Goal: Information Seeking & Learning: Learn about a topic

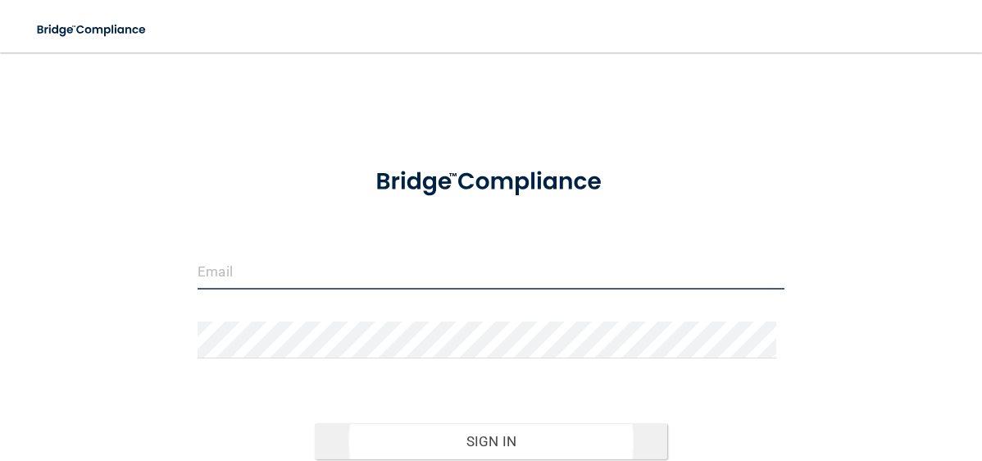
type input "[PERSON_NAME][EMAIL_ADDRESS][DOMAIN_NAME]"
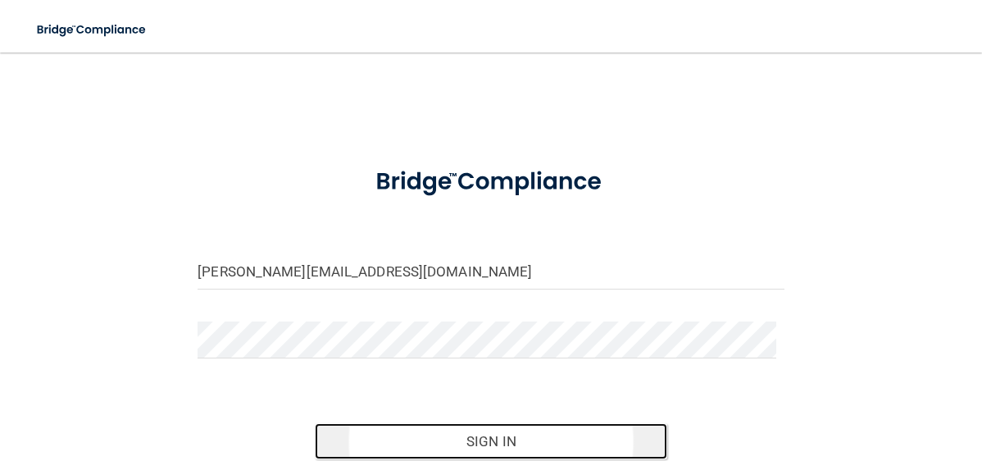
click at [493, 441] on button "Sign In" at bounding box center [491, 441] width 352 height 36
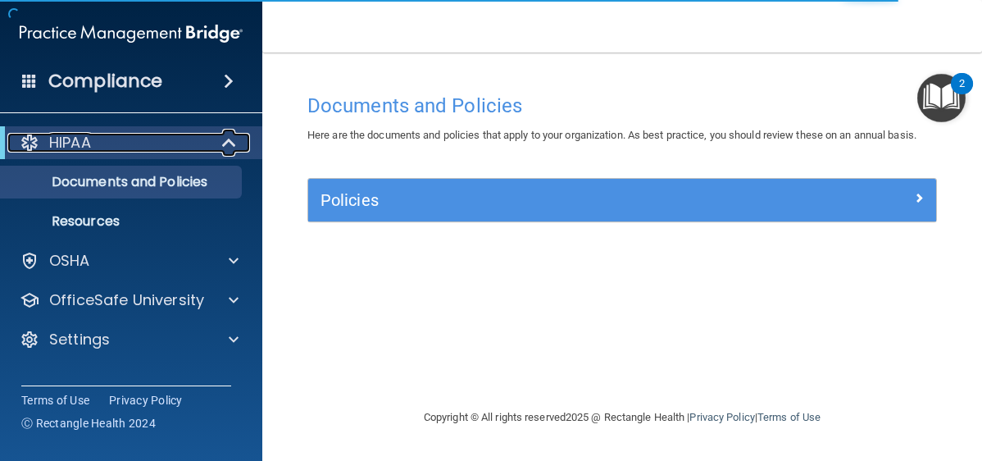
click at [239, 138] on div at bounding box center [230, 143] width 40 height 20
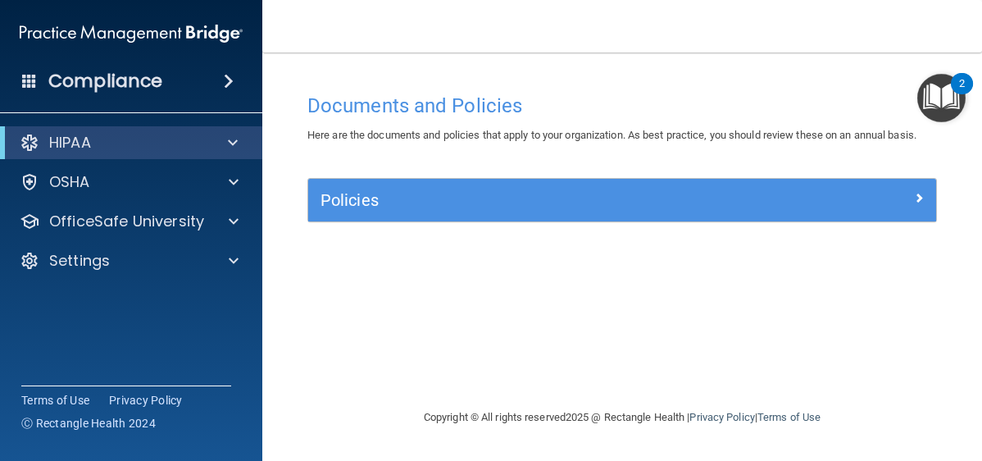
click at [951, 88] on div "2" at bounding box center [962, 83] width 22 height 21
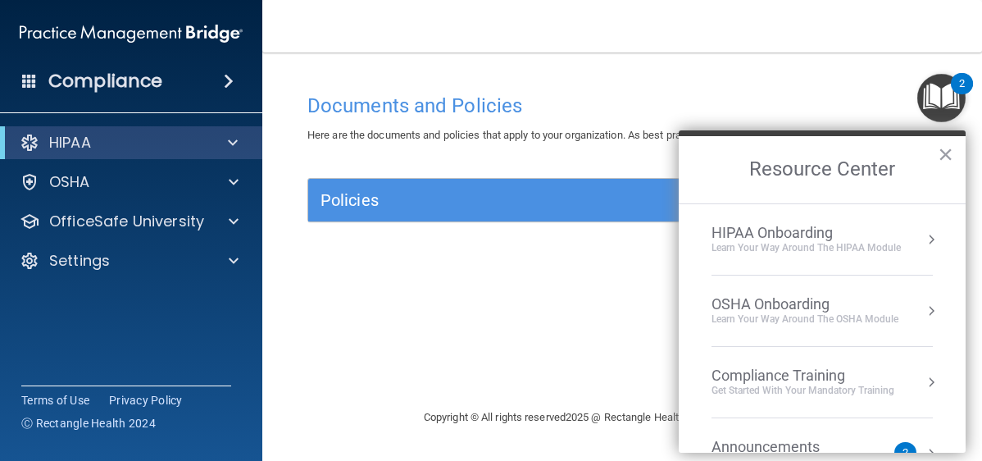
click at [226, 80] on span at bounding box center [229, 81] width 10 height 20
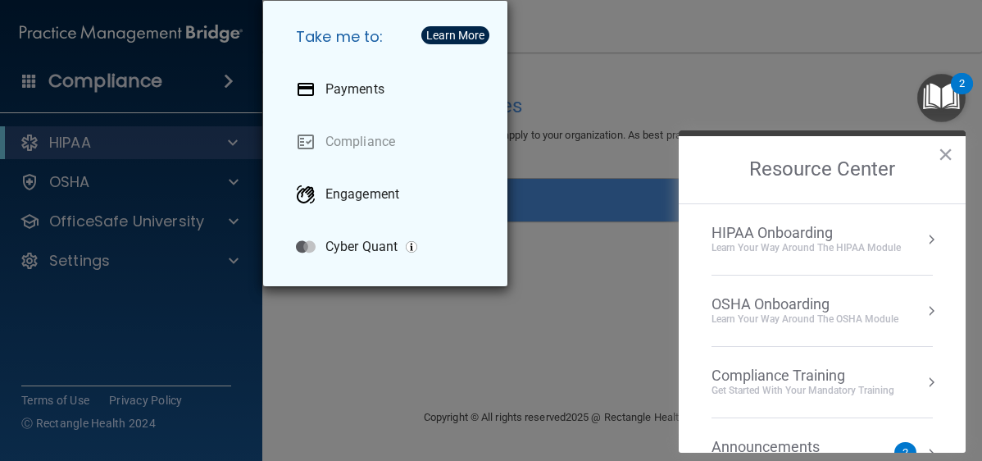
click at [209, 80] on div "Take me to: Payments Compliance Engagement Cyber Quant" at bounding box center [491, 230] width 982 height 461
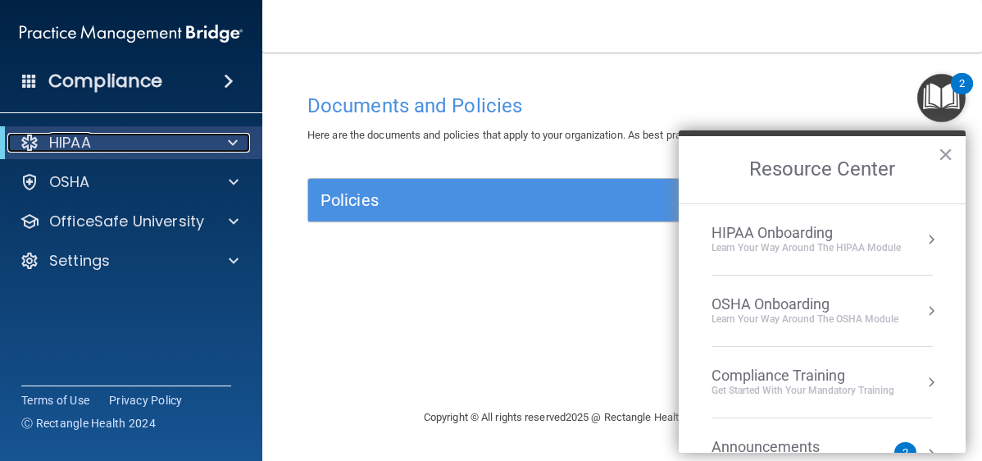
click at [216, 140] on div at bounding box center [230, 143] width 40 height 20
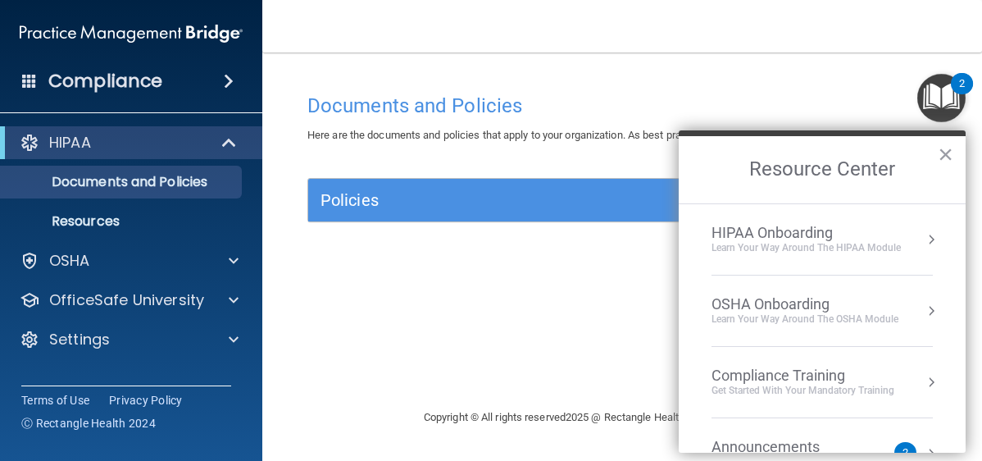
click at [942, 152] on button "×" at bounding box center [946, 154] width 16 height 26
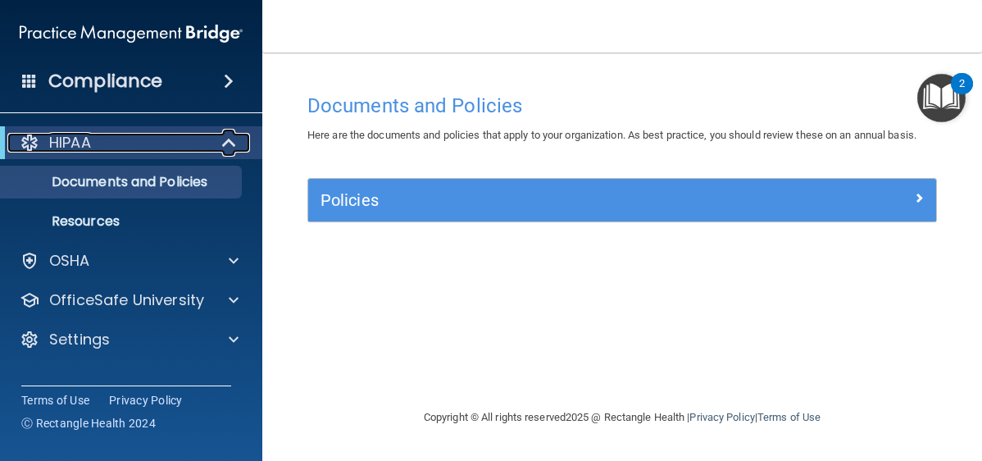
click at [56, 139] on p "HIPAA" at bounding box center [70, 143] width 42 height 20
click at [56, 140] on p "HIPAA" at bounding box center [70, 143] width 42 height 20
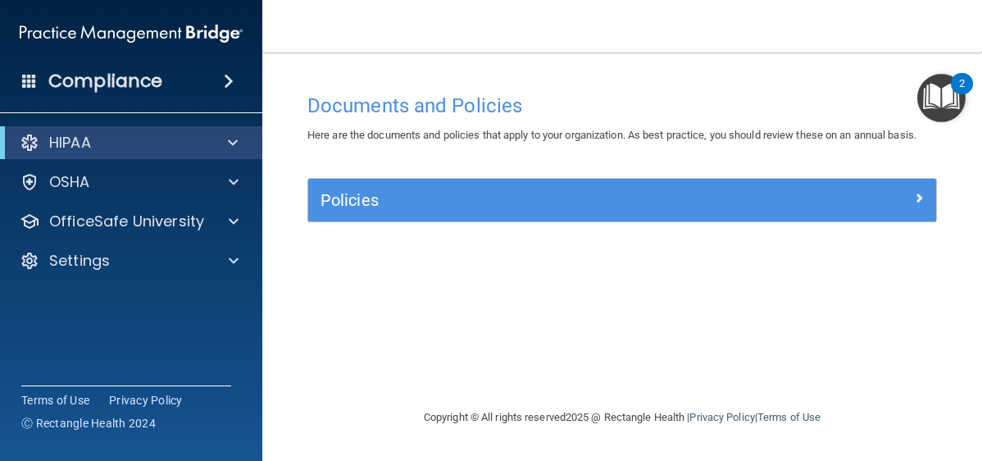
click at [227, 79] on span at bounding box center [229, 81] width 10 height 20
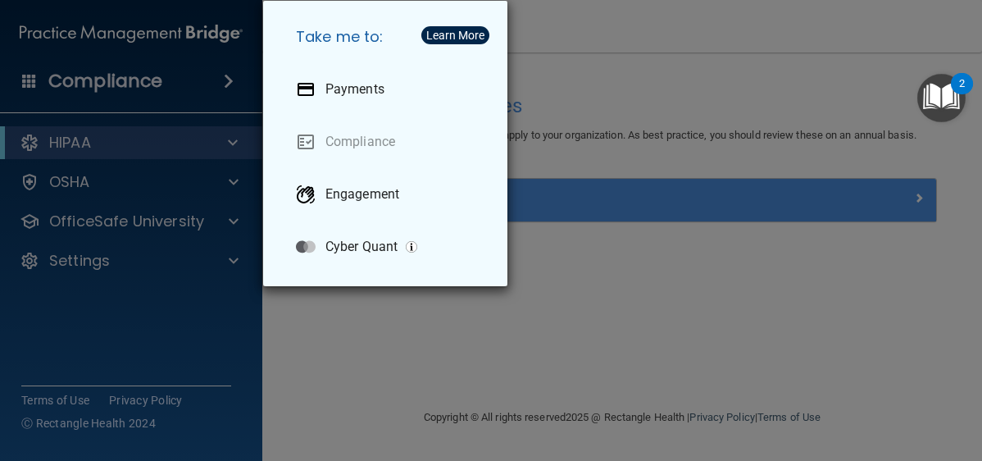
click at [43, 80] on div "Take me to: Payments Compliance Engagement Cyber Quant" at bounding box center [491, 230] width 982 height 461
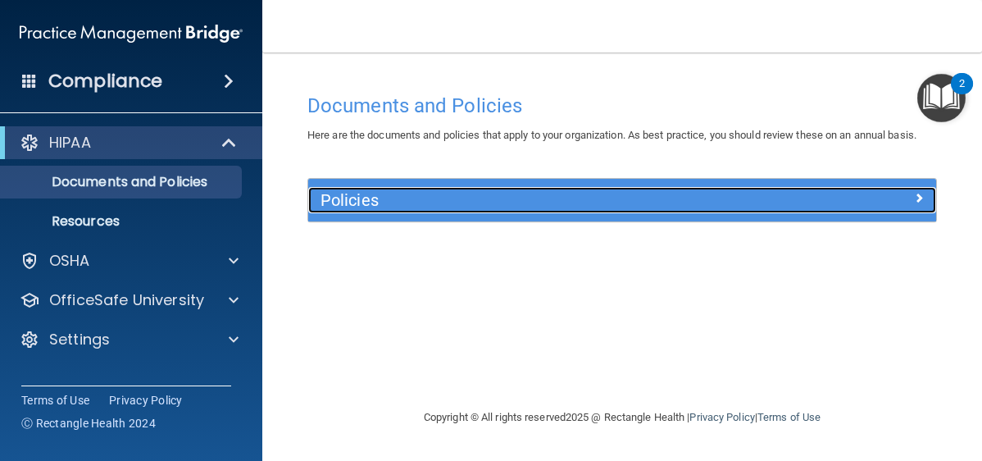
click at [587, 198] on h5 "Policies" at bounding box center [543, 200] width 447 height 18
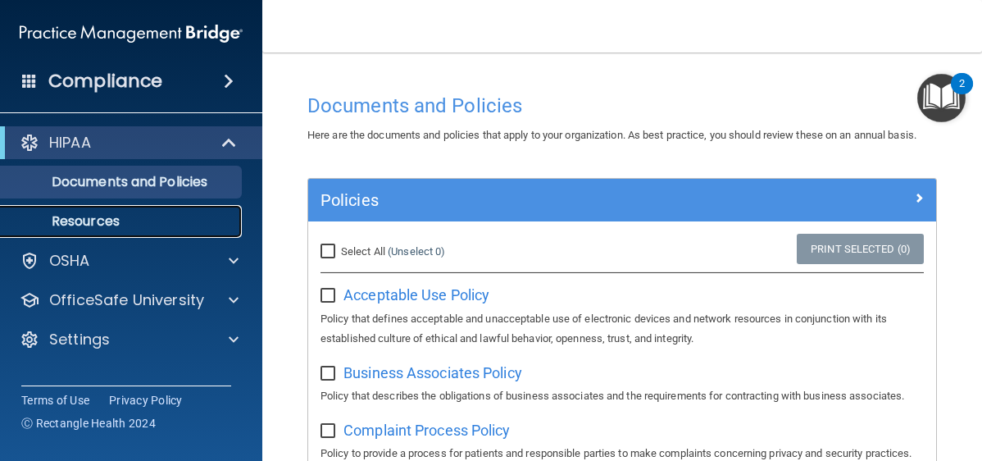
click at [121, 215] on p "Resources" at bounding box center [123, 221] width 224 height 16
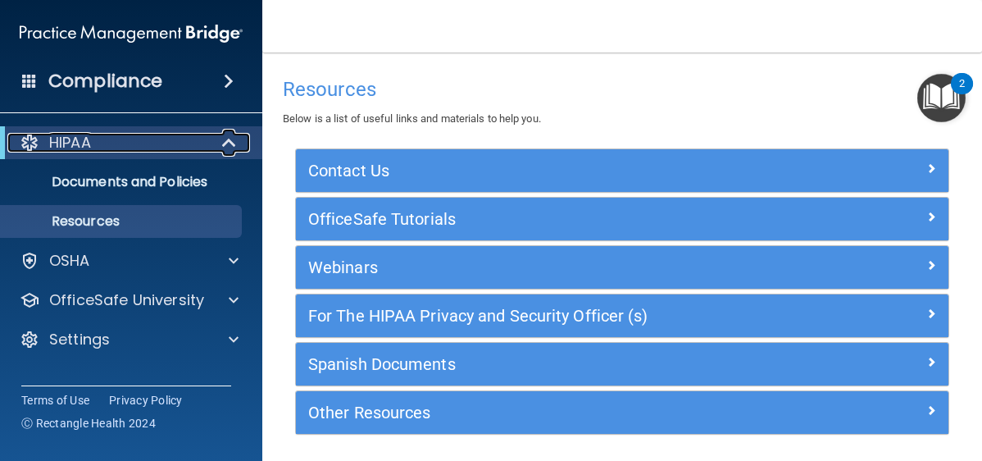
click at [42, 141] on div "HIPAA" at bounding box center [108, 143] width 202 height 20
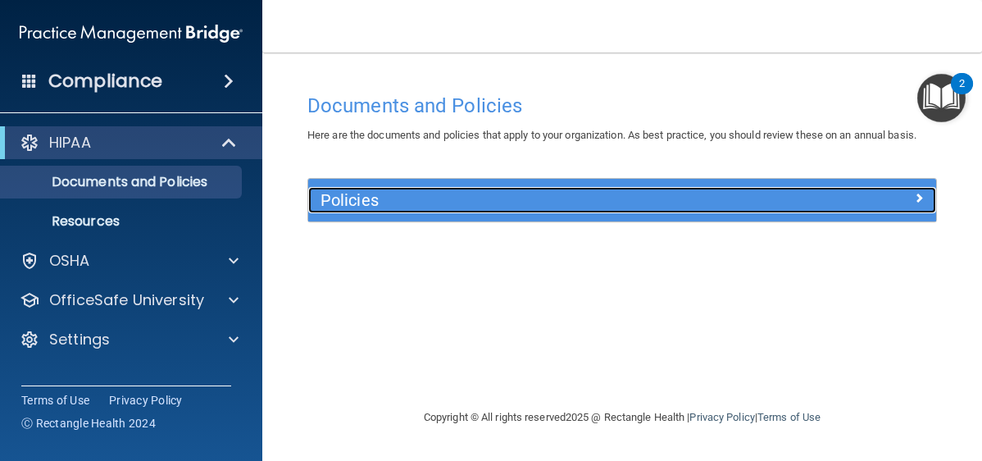
click at [920, 193] on span at bounding box center [919, 198] width 10 height 20
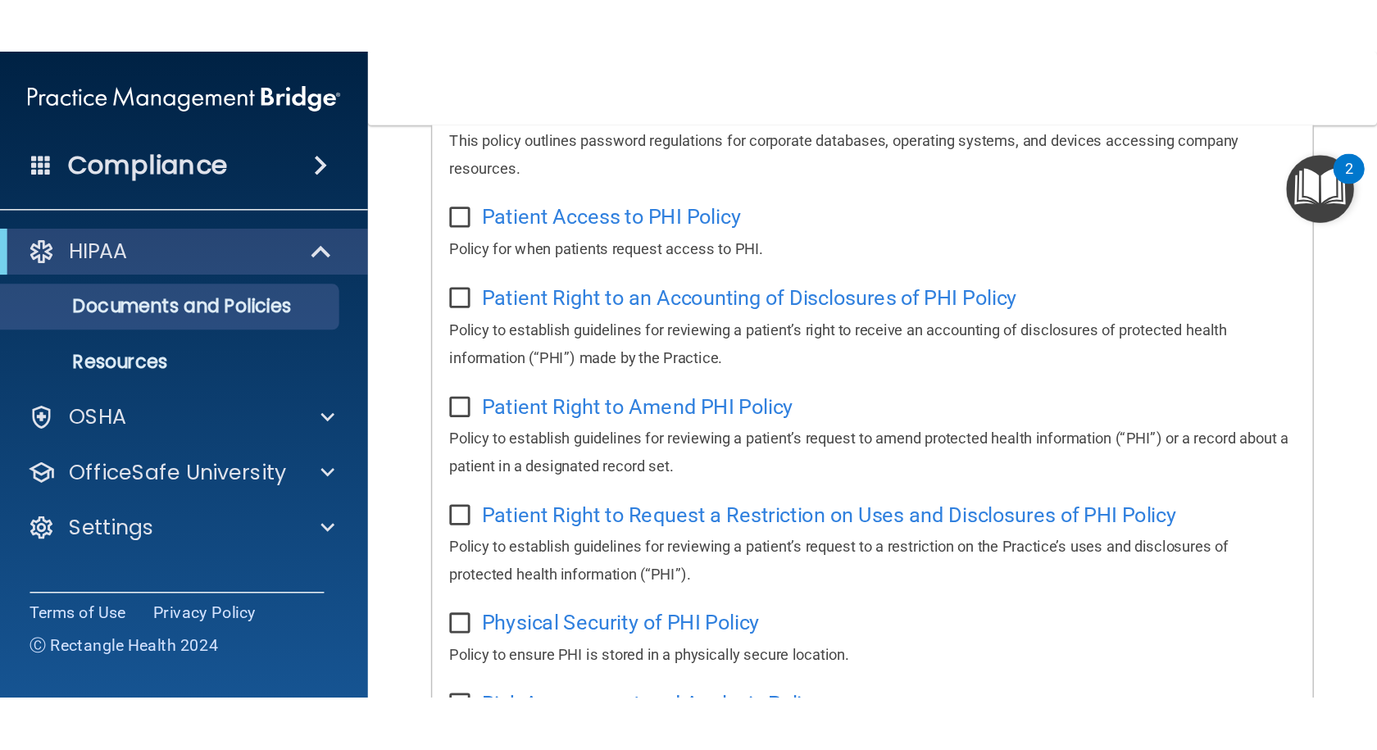
scroll to position [144, 0]
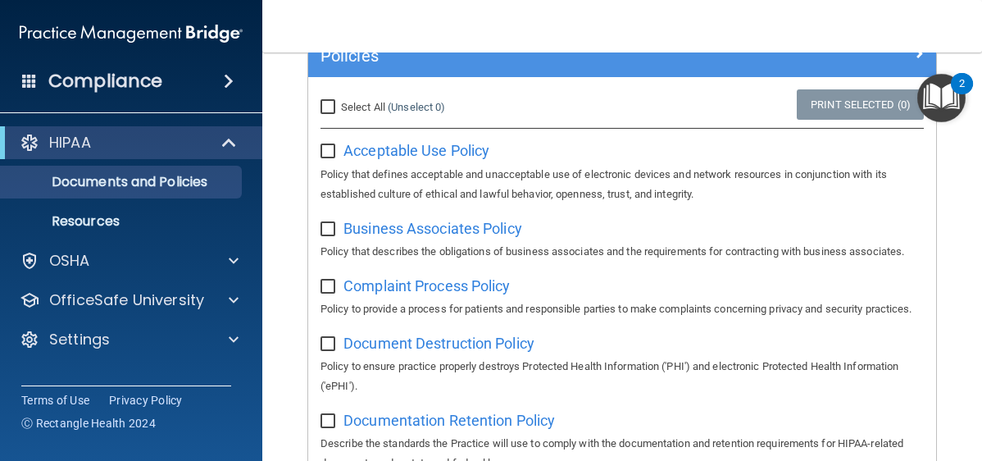
click at [95, 80] on h4 "Compliance" at bounding box center [105, 81] width 114 height 23
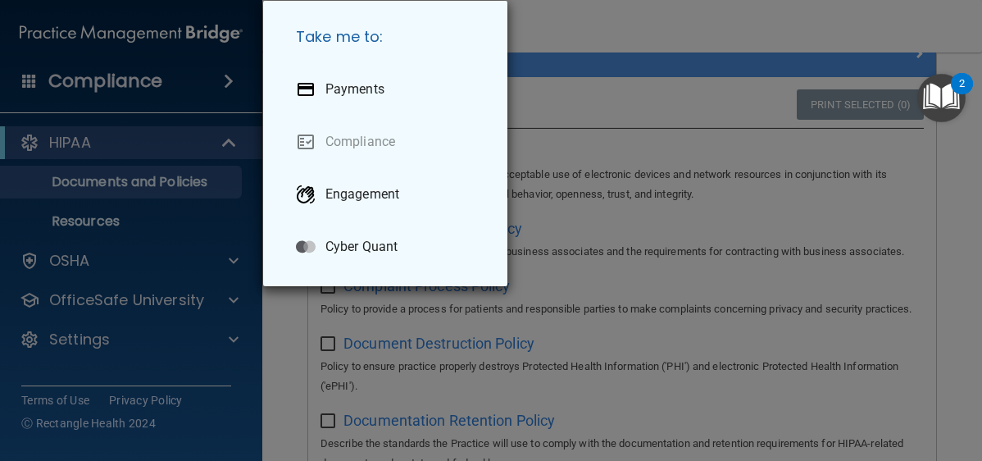
click at [96, 80] on div "Take me to: Payments Compliance Engagement Cyber Quant" at bounding box center [491, 230] width 982 height 461
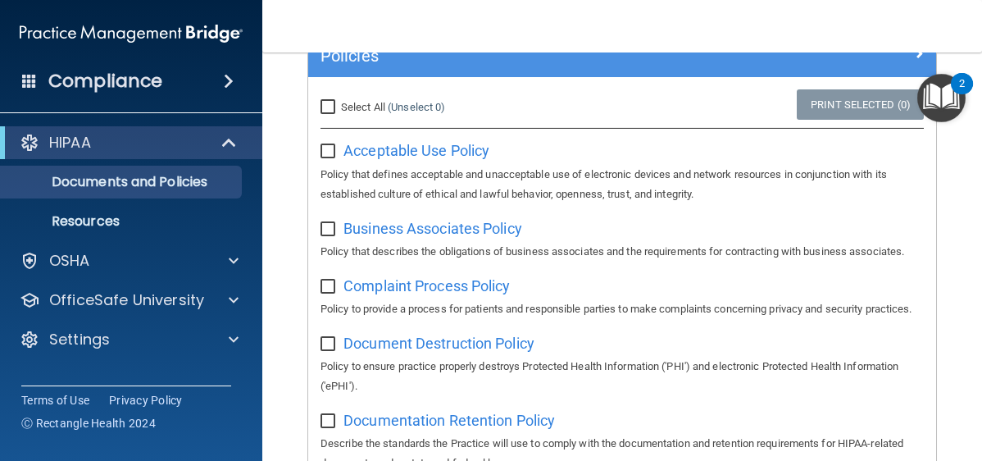
click at [98, 87] on h4 "Compliance" at bounding box center [105, 81] width 114 height 23
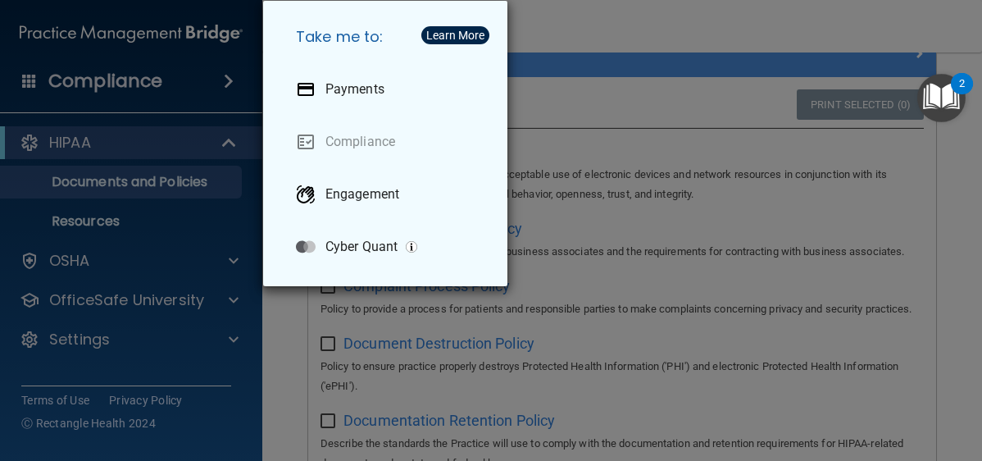
click at [60, 143] on div "Take me to: Payments Compliance Engagement Cyber Quant" at bounding box center [491, 230] width 982 height 461
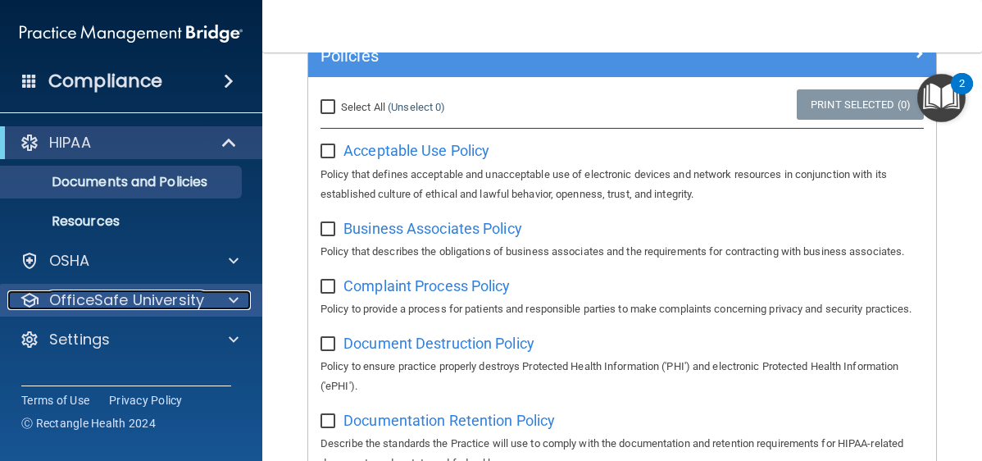
click at [136, 300] on p "OfficeSafe University" at bounding box center [126, 300] width 155 height 20
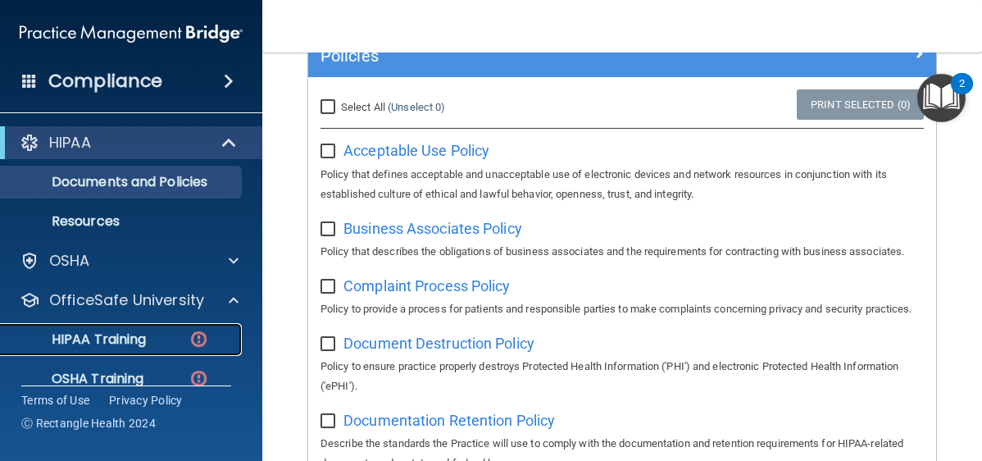
click at [153, 334] on div "HIPAA Training" at bounding box center [123, 339] width 224 height 16
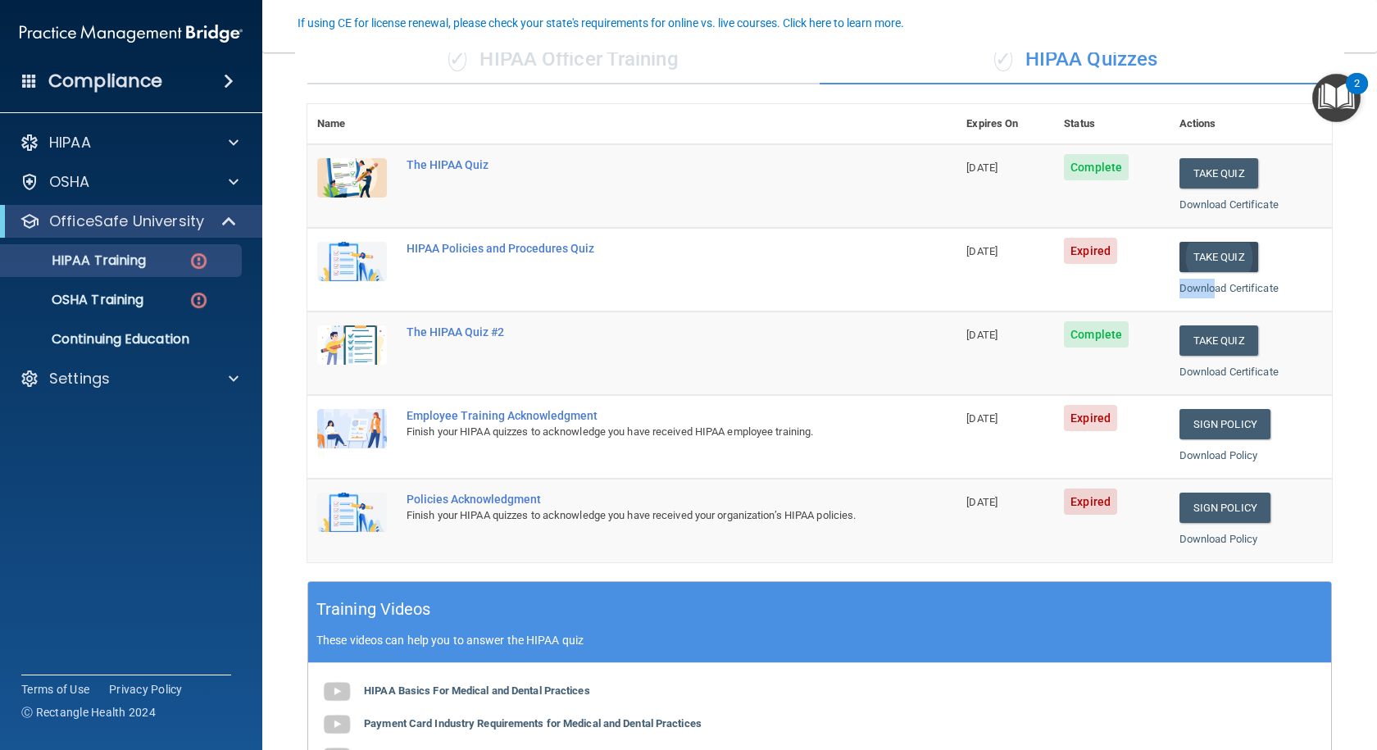
click at [981, 271] on td "Take Quiz Download Certificate" at bounding box center [1251, 270] width 162 height 84
click at [981, 262] on button "Take Quiz" at bounding box center [1218, 257] width 79 height 30
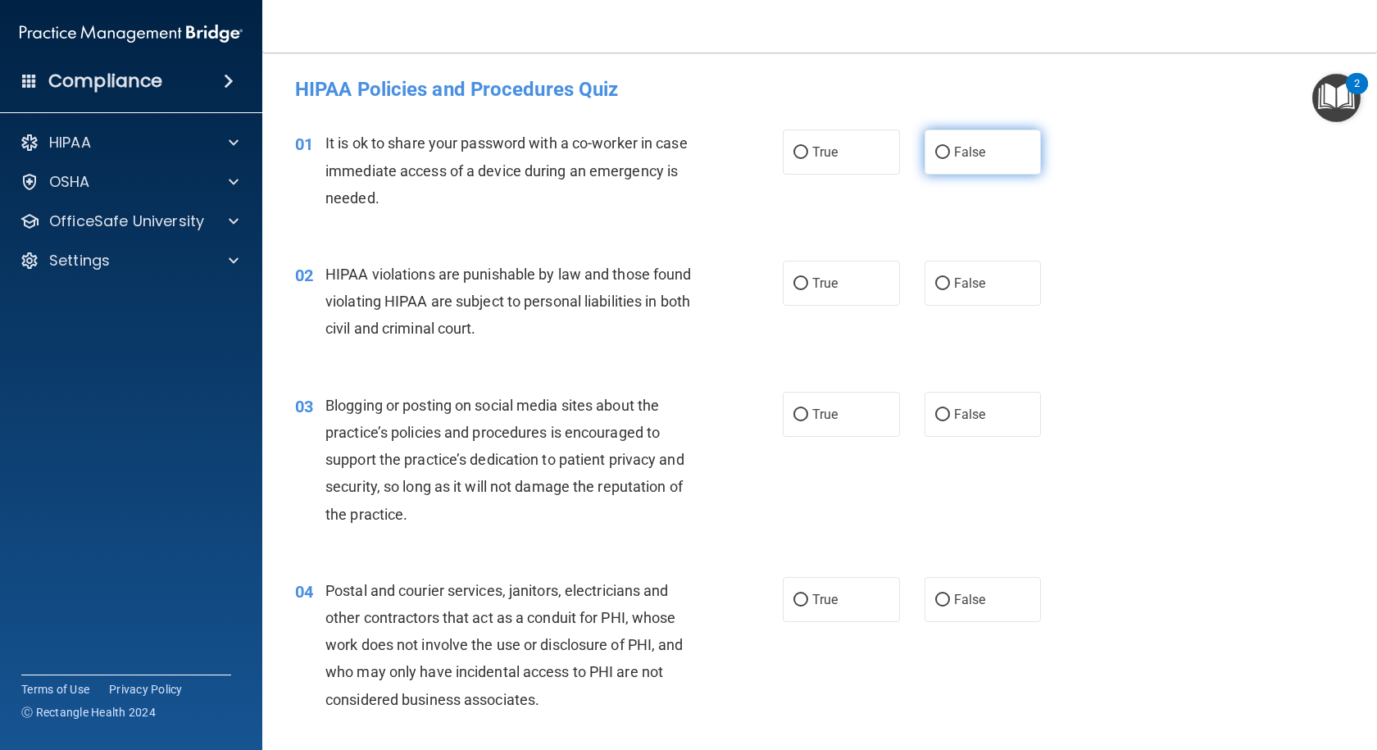
click at [945, 160] on label "False" at bounding box center [983, 151] width 117 height 45
click at [945, 159] on input "False" at bounding box center [942, 153] width 15 height 12
radio input "true"
click at [812, 293] on label "True" at bounding box center [841, 283] width 117 height 45
drag, startPoint x: 945, startPoint y: 416, endPoint x: 841, endPoint y: 495, distance: 130.5
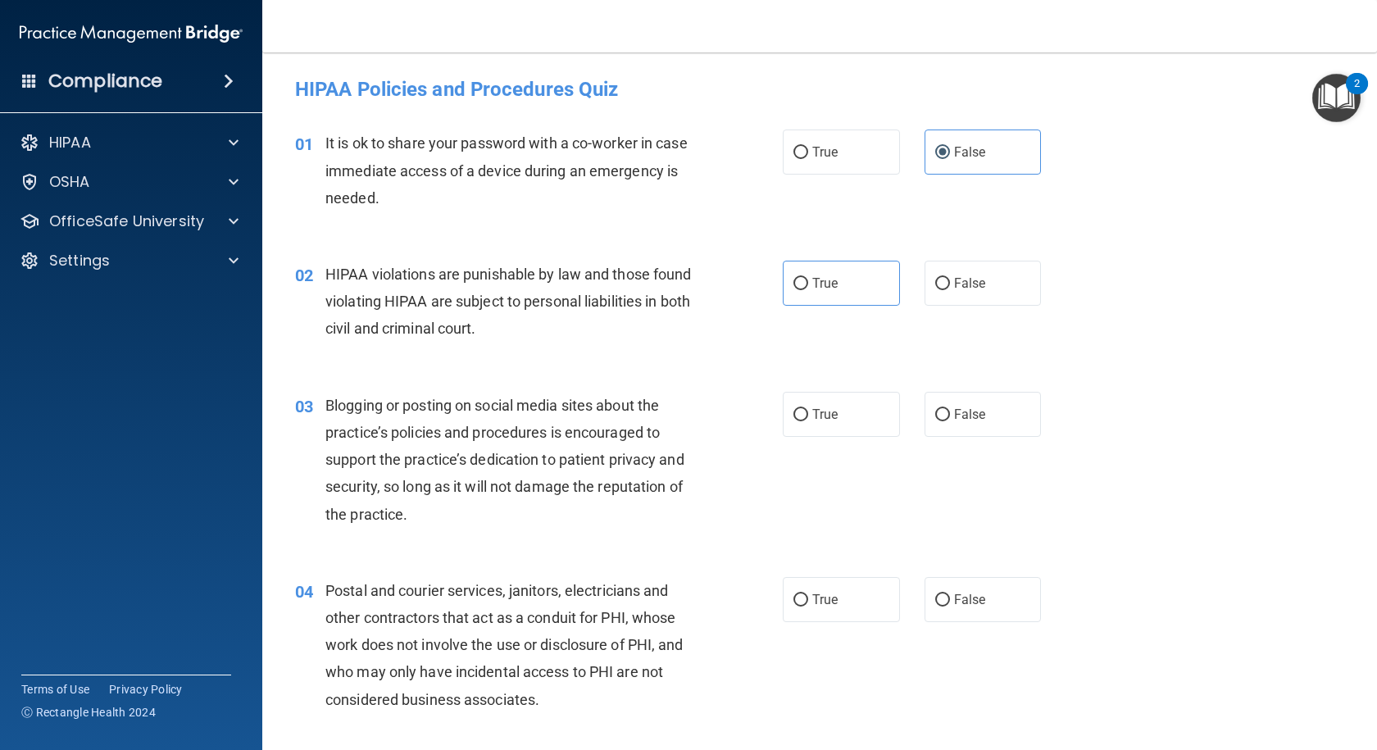
click at [925, 435] on label "False" at bounding box center [983, 414] width 117 height 45
click at [935, 421] on input "False" at bounding box center [942, 415] width 15 height 12
radio input "true"
click at [801, 460] on input "True" at bounding box center [800, 600] width 15 height 12
radio input "true"
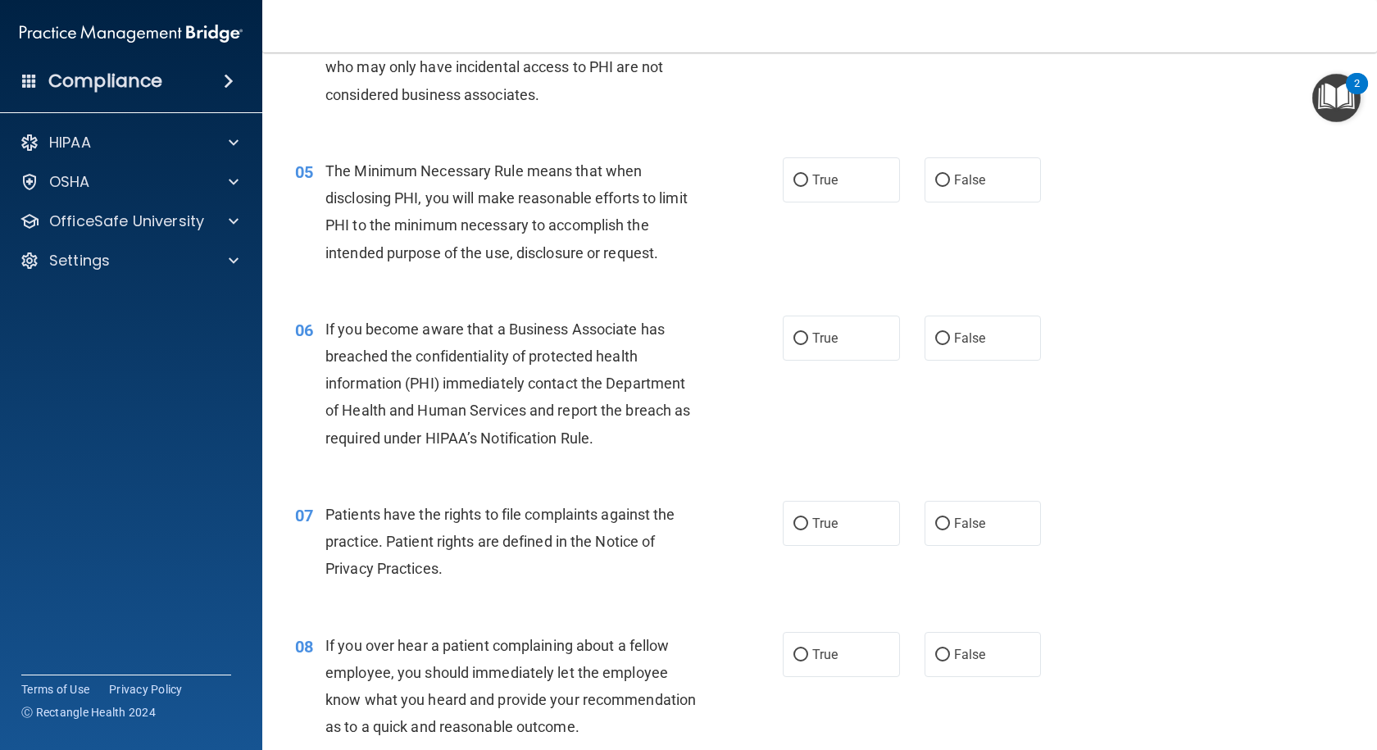
scroll to position [611, 0]
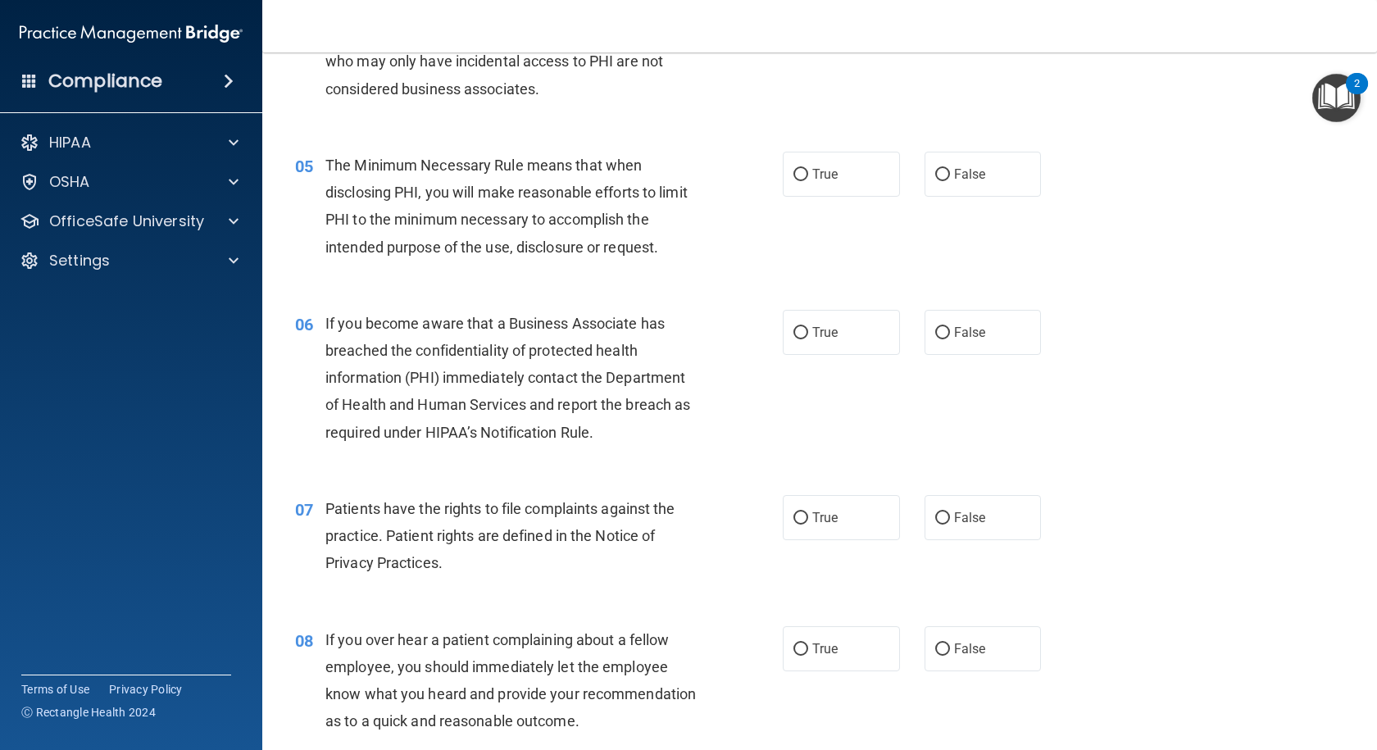
drag, startPoint x: 832, startPoint y: 189, endPoint x: 831, endPoint y: 197, distance: 8.2
click at [832, 192] on label "True" at bounding box center [841, 174] width 117 height 45
click at [808, 181] on input "True" at bounding box center [800, 175] width 15 height 12
radio input "true"
drag, startPoint x: 965, startPoint y: 329, endPoint x: 928, endPoint y: 363, distance: 49.9
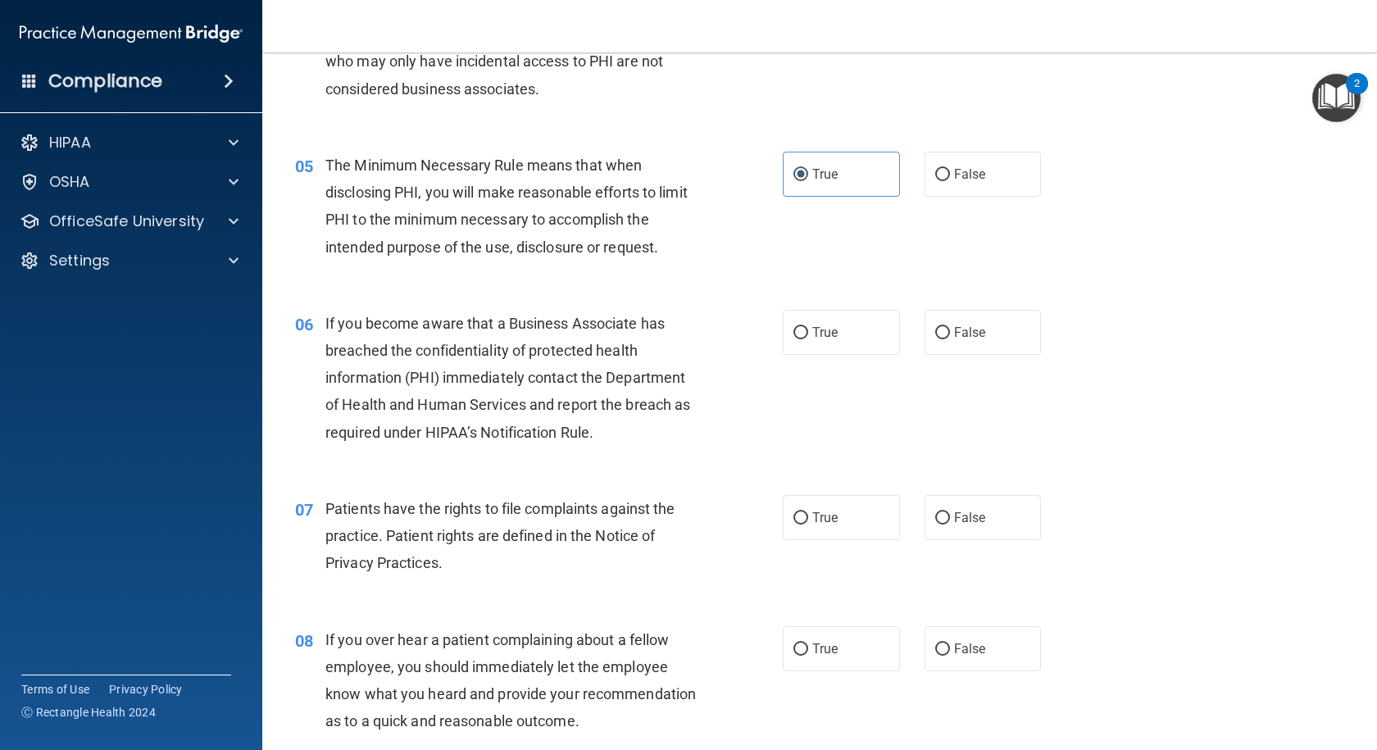
click at [952, 340] on label "False" at bounding box center [983, 332] width 117 height 45
click at [809, 460] on label "True" at bounding box center [841, 517] width 117 height 45
click at [808, 460] on input "True" at bounding box center [800, 518] width 15 height 12
radio input "true"
click at [954, 460] on span "False" at bounding box center [970, 649] width 32 height 16
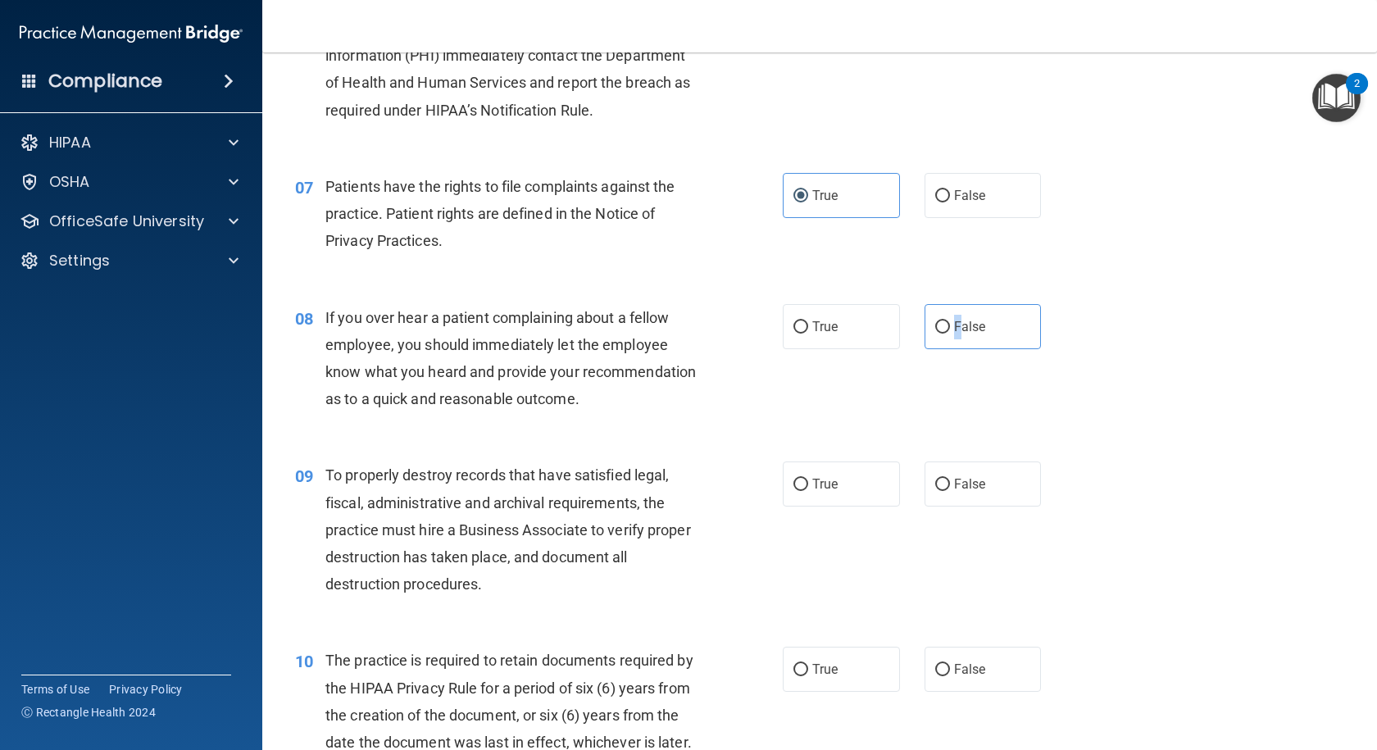
scroll to position [1151, 0]
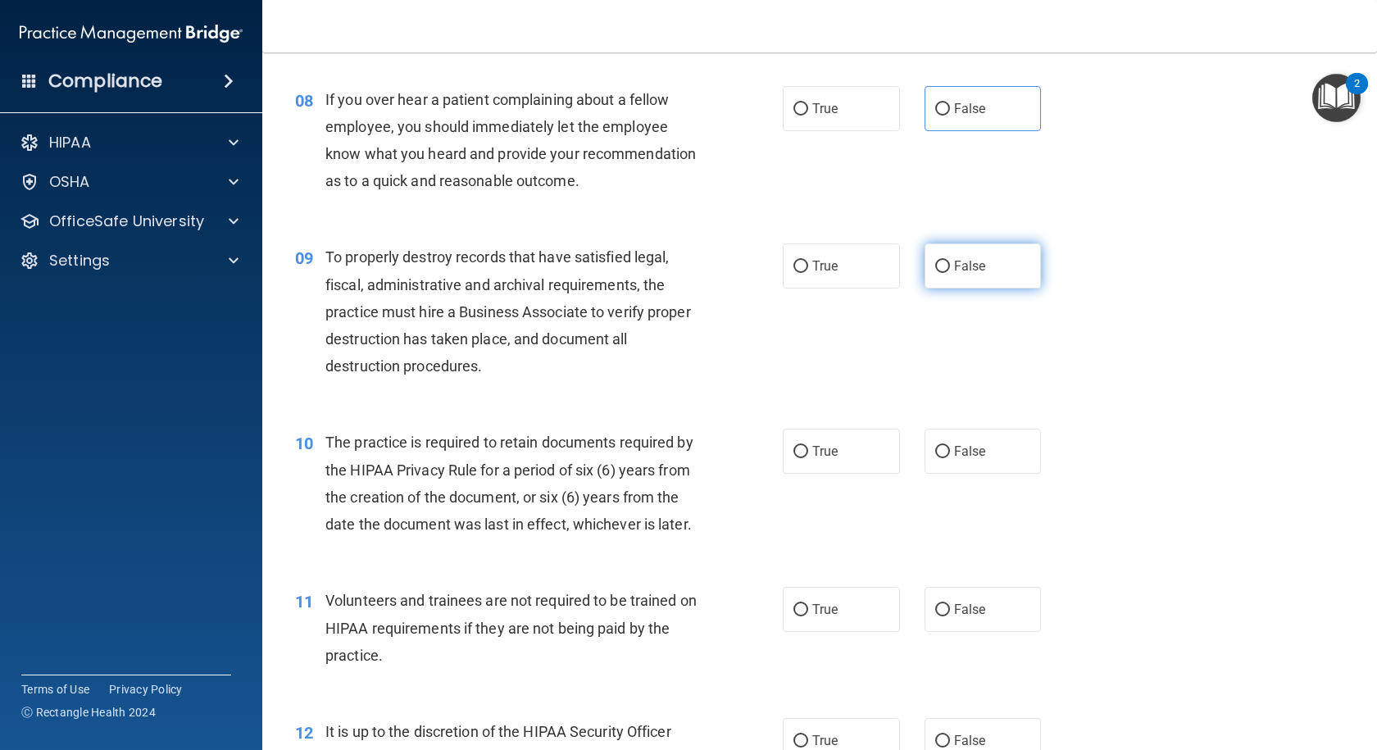
click at [959, 274] on span "False" at bounding box center [970, 266] width 32 height 16
click at [950, 273] on input "False" at bounding box center [942, 267] width 15 height 12
radio input "true"
click at [792, 460] on label "True" at bounding box center [841, 451] width 117 height 45
click at [793, 458] on input "True" at bounding box center [800, 452] width 15 height 12
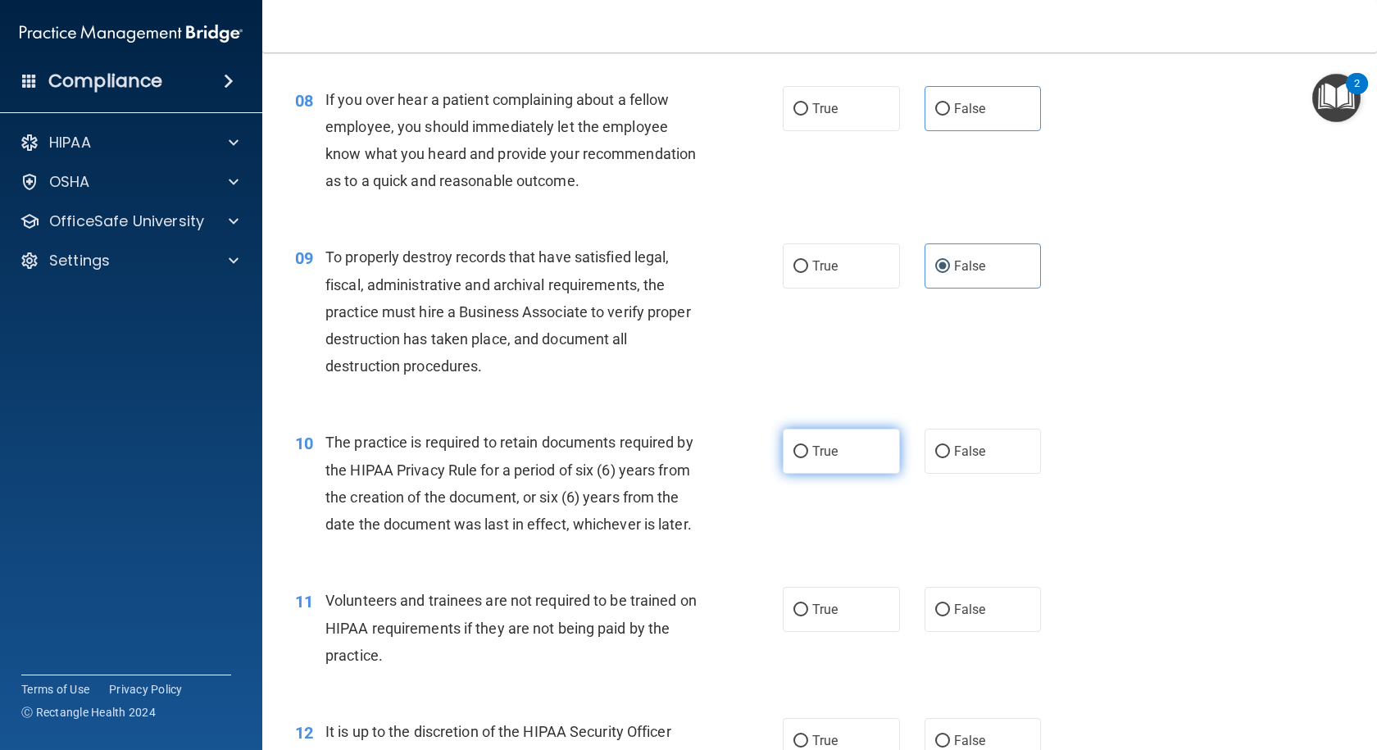
radio input "true"
click at [963, 460] on label "False" at bounding box center [983, 609] width 117 height 45
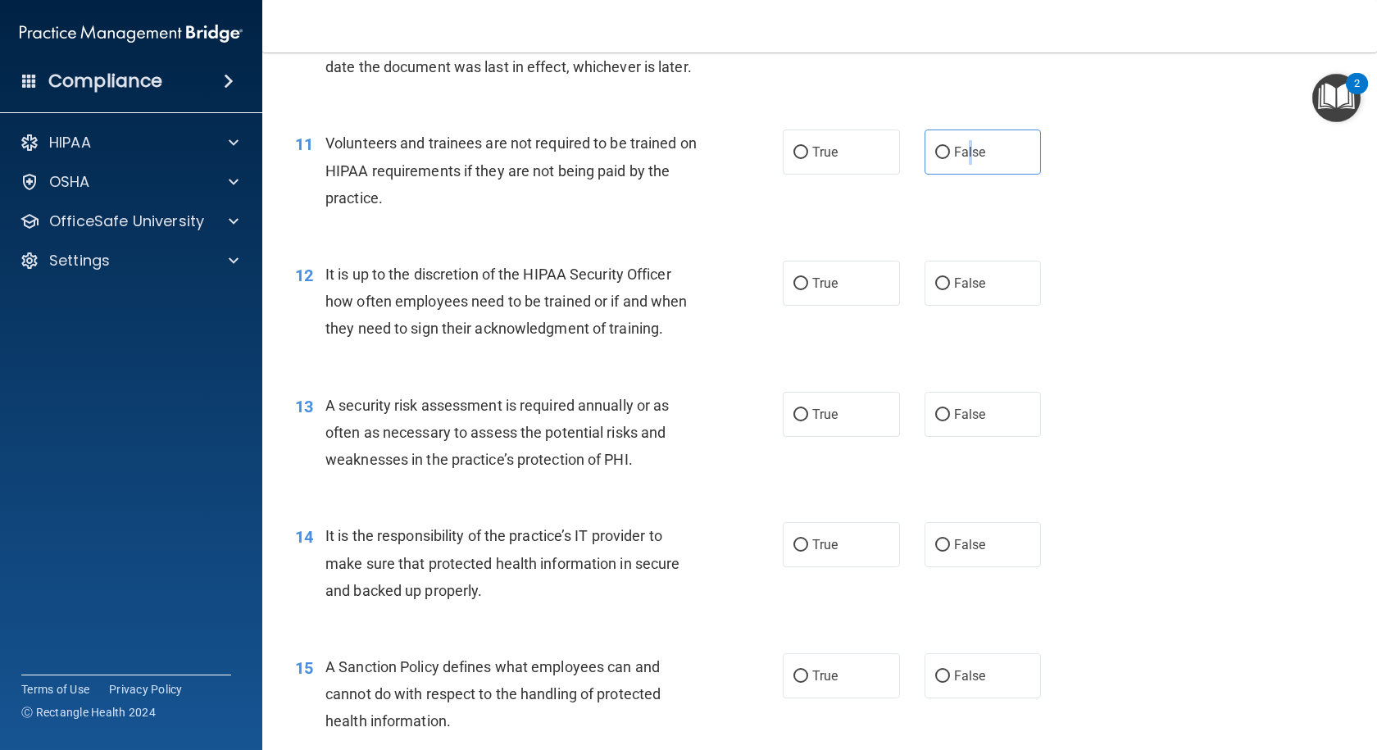
scroll to position [1624, 0]
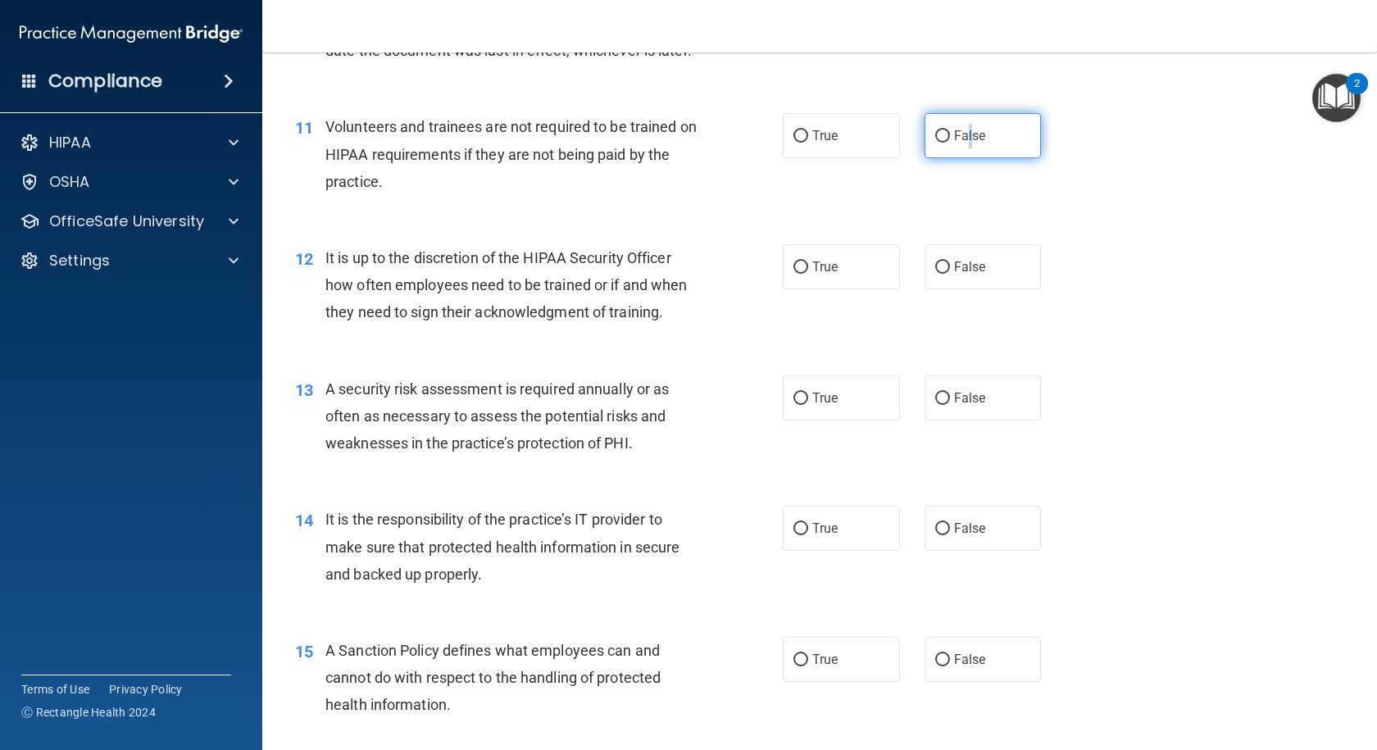
drag, startPoint x: 932, startPoint y: 186, endPoint x: 936, endPoint y: 205, distance: 19.3
click at [935, 143] on input "False" at bounding box center [942, 136] width 15 height 12
radio input "true"
drag, startPoint x: 934, startPoint y: 322, endPoint x: 917, endPoint y: 334, distance: 20.7
click at [935, 274] on input "False" at bounding box center [942, 267] width 15 height 12
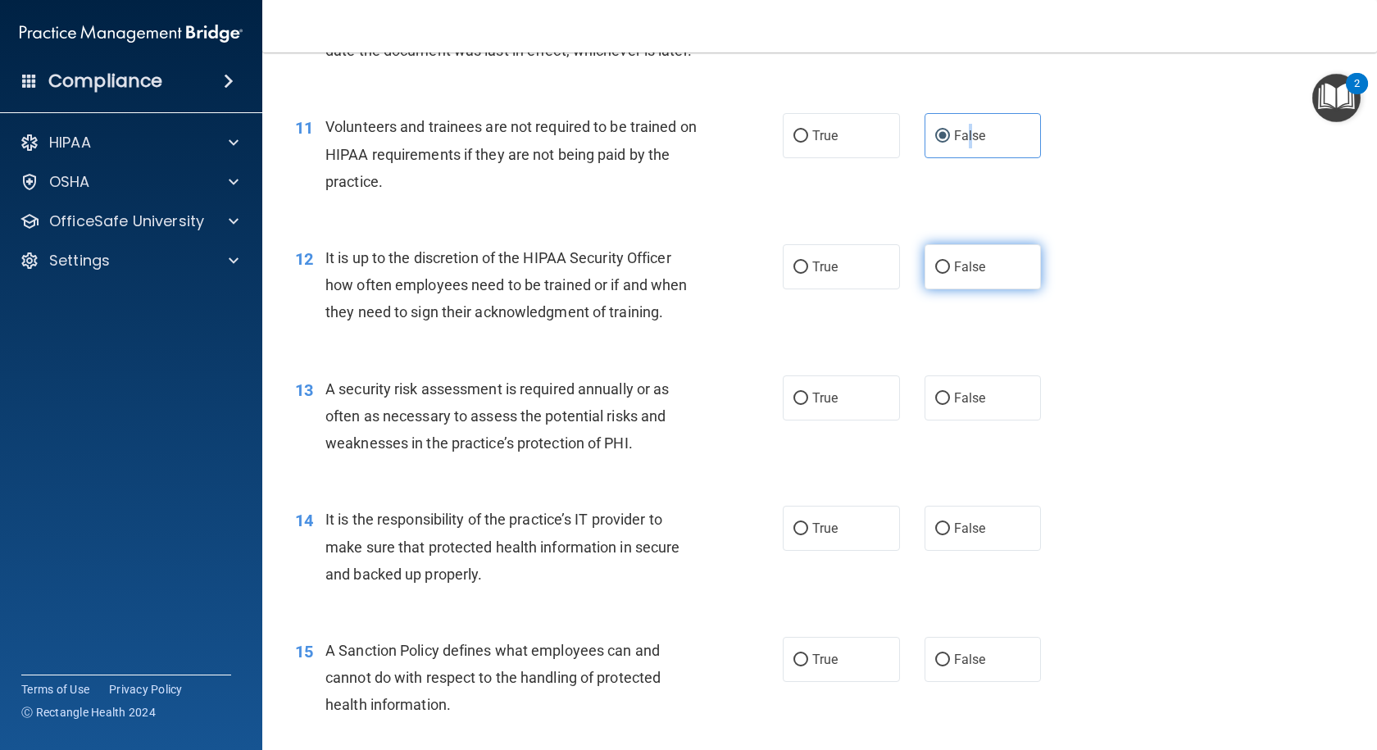
radio input "true"
click at [798, 405] on input "True" at bounding box center [800, 399] width 15 height 12
radio input "true"
click at [946, 460] on label "False" at bounding box center [983, 528] width 117 height 45
click at [946, 460] on input "False" at bounding box center [942, 529] width 15 height 12
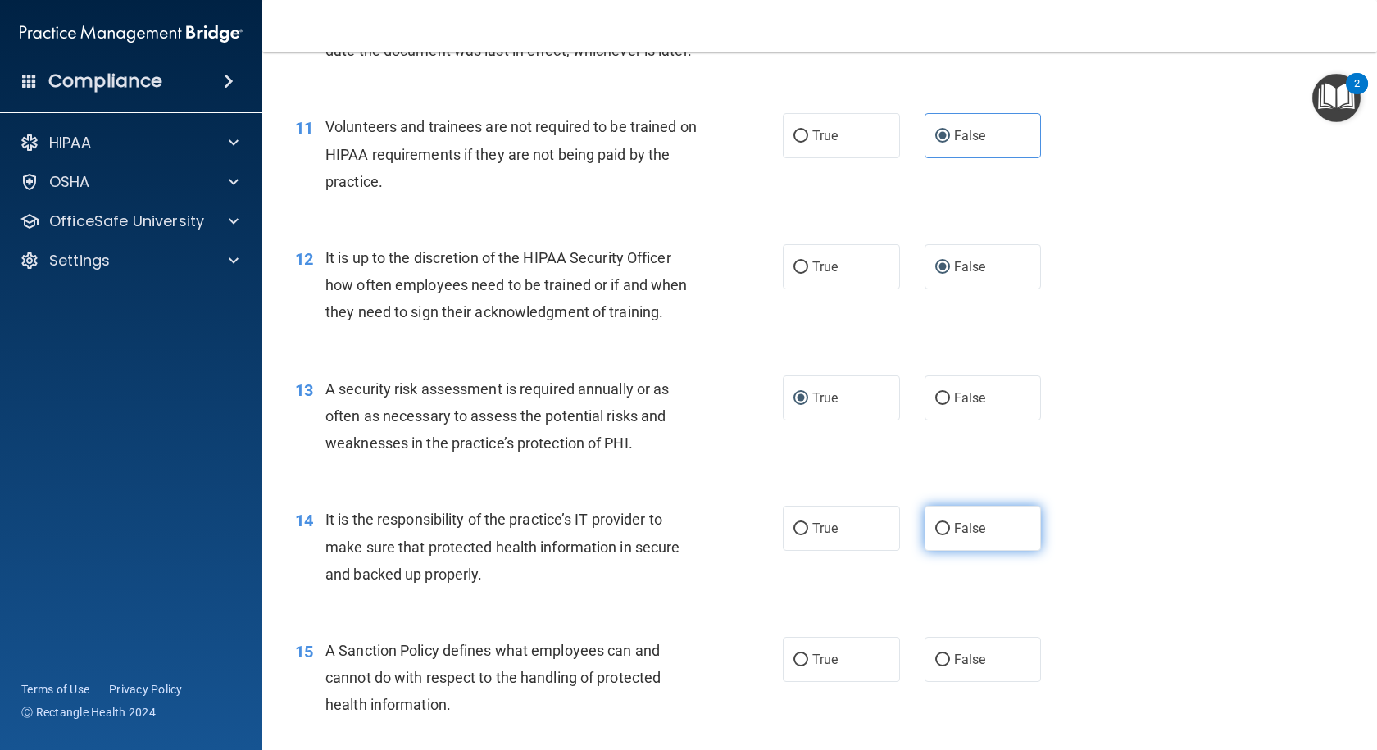
radio input "true"
click at [937, 460] on input "False" at bounding box center [942, 660] width 15 height 12
radio input "true"
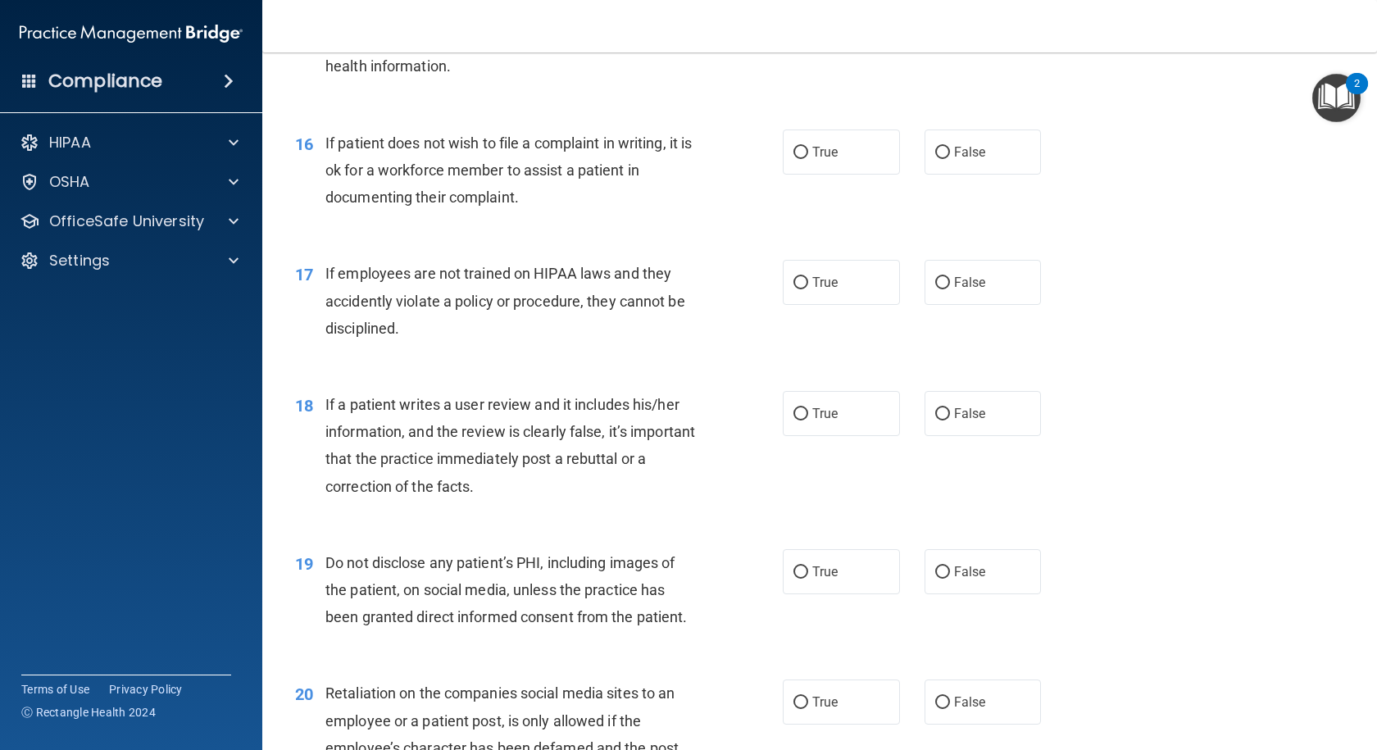
scroll to position [2268, 0]
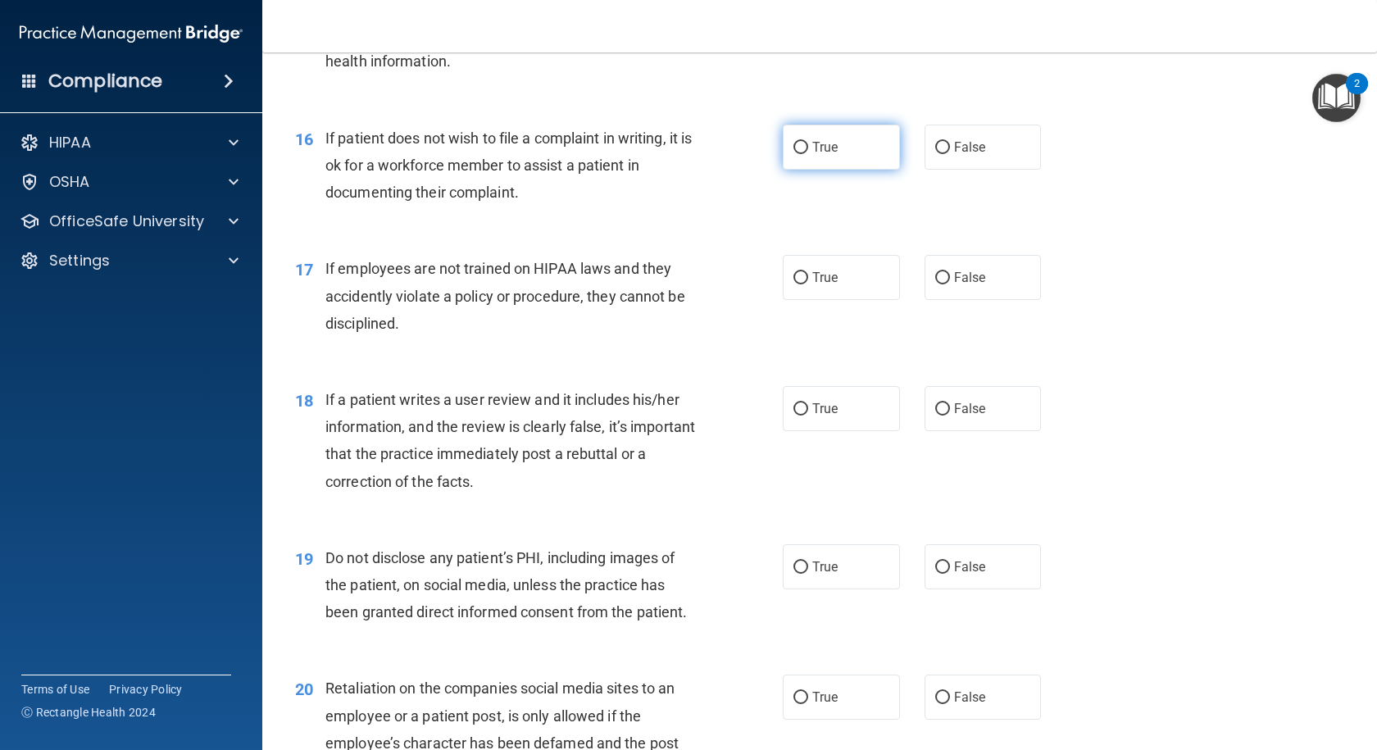
drag, startPoint x: 820, startPoint y: 199, endPoint x: 823, endPoint y: 212, distance: 13.3
click at [822, 155] on span "True" at bounding box center [824, 147] width 25 height 16
click at [793, 154] on input "True" at bounding box center [800, 148] width 15 height 12
radio input "true"
click at [937, 284] on input "False" at bounding box center [942, 278] width 15 height 12
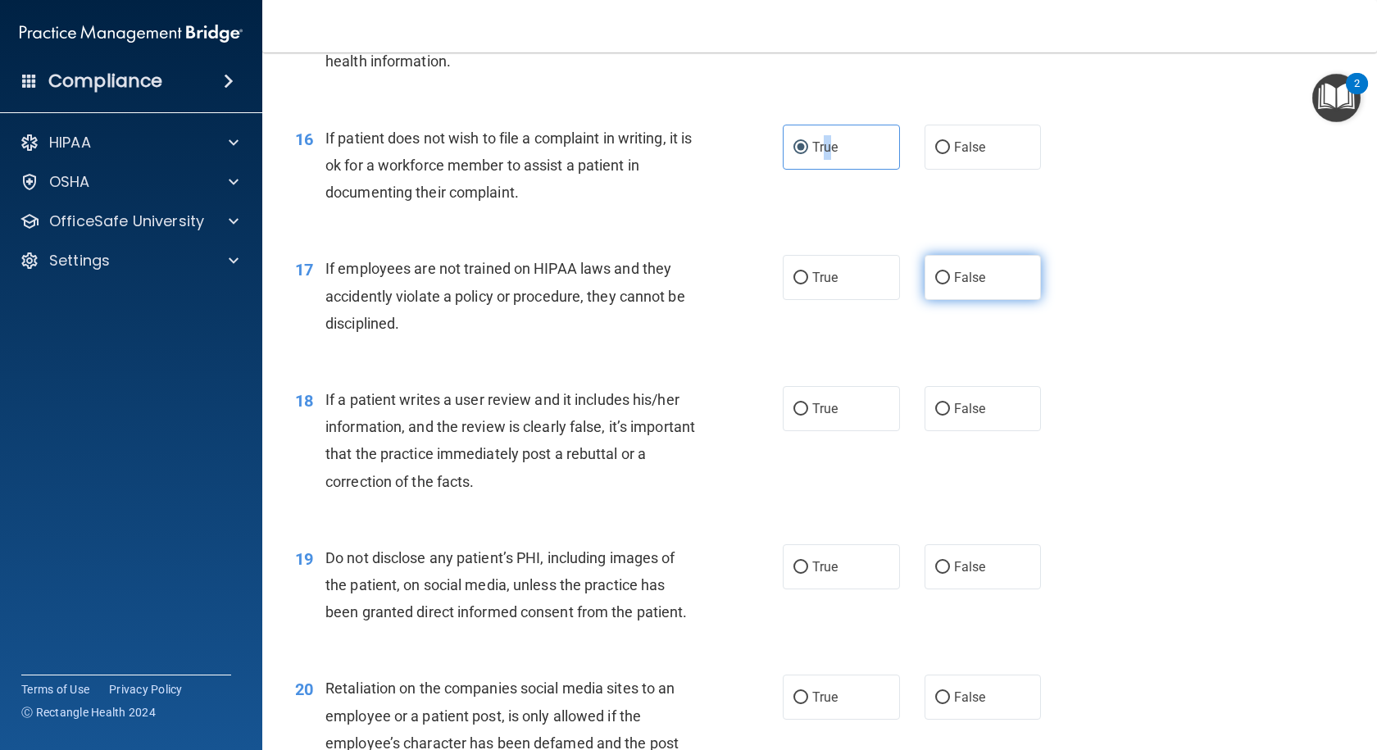
radio input "true"
click at [936, 416] on input "False" at bounding box center [942, 409] width 15 height 12
radio input "true"
click at [814, 460] on span "True" at bounding box center [824, 567] width 25 height 16
click at [808, 460] on input "True" at bounding box center [800, 567] width 15 height 12
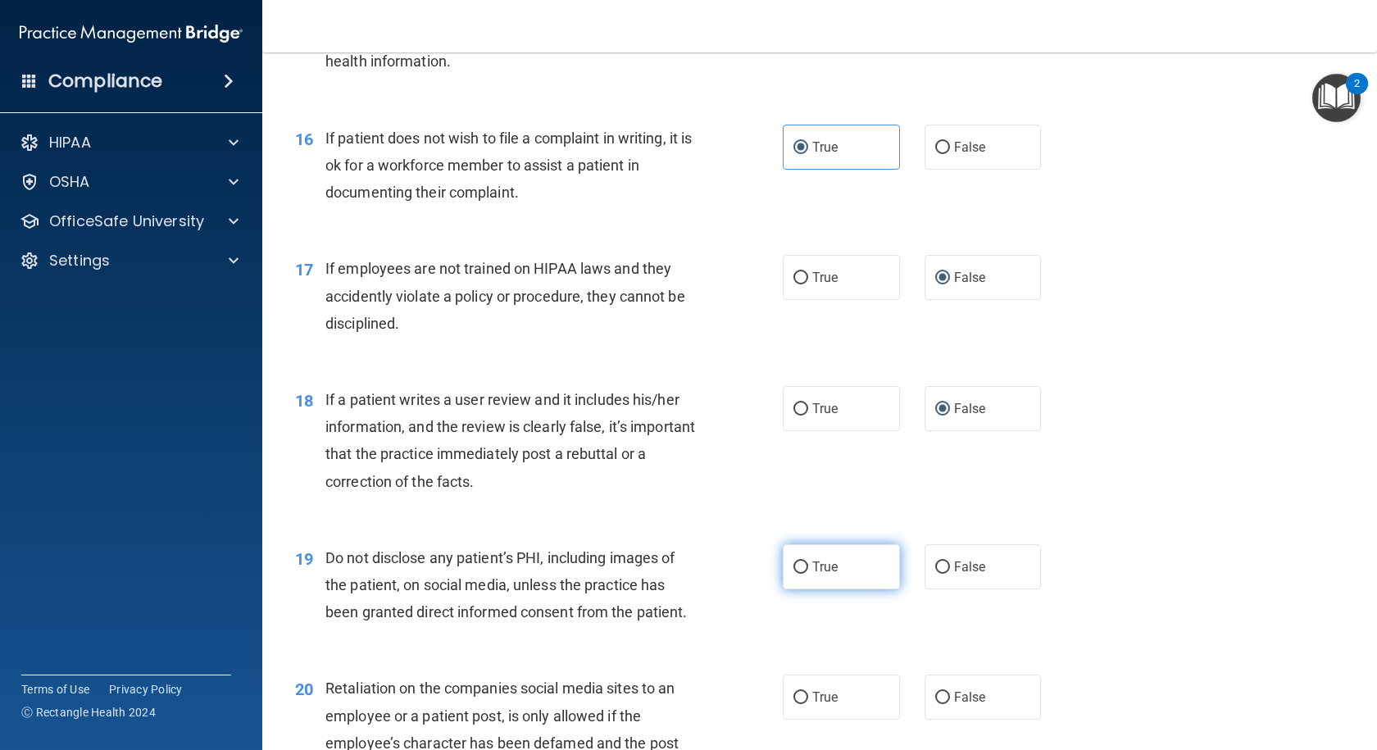
radio input "true"
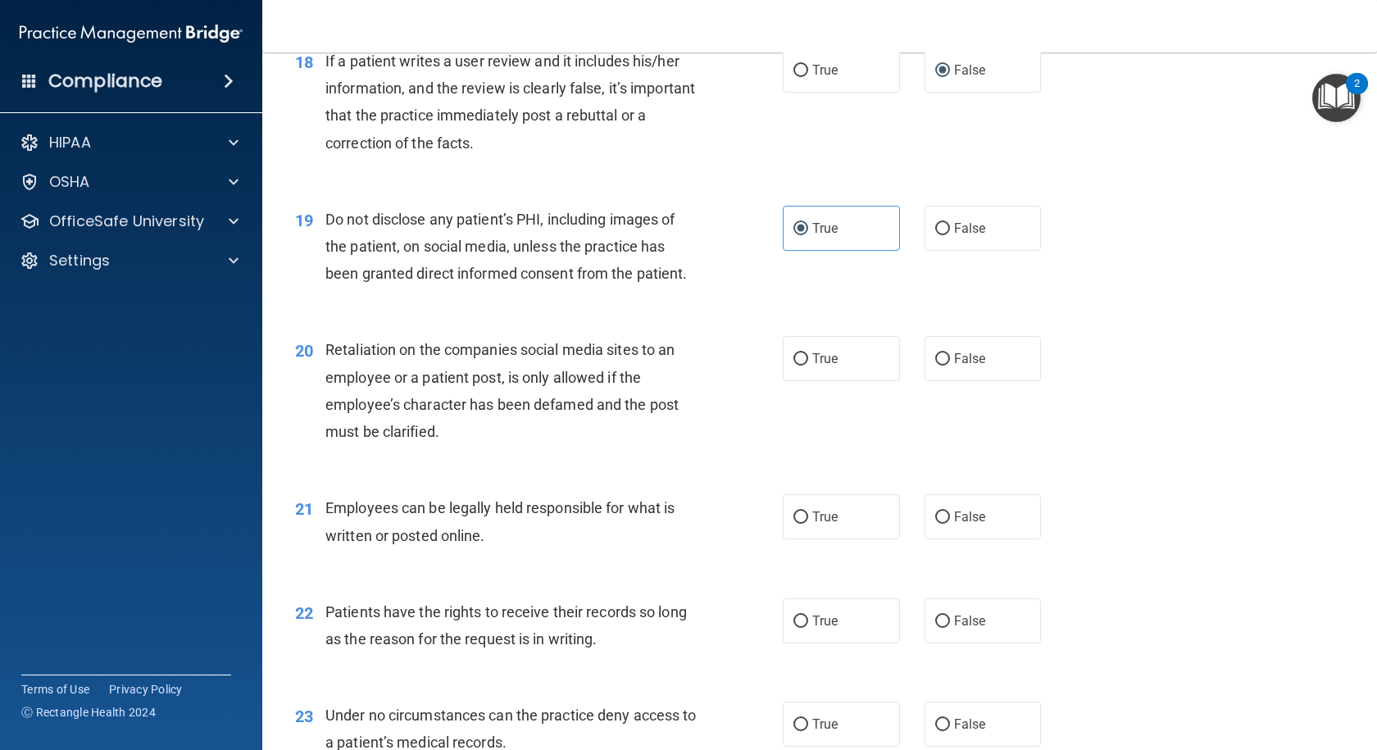
scroll to position [2835, 0]
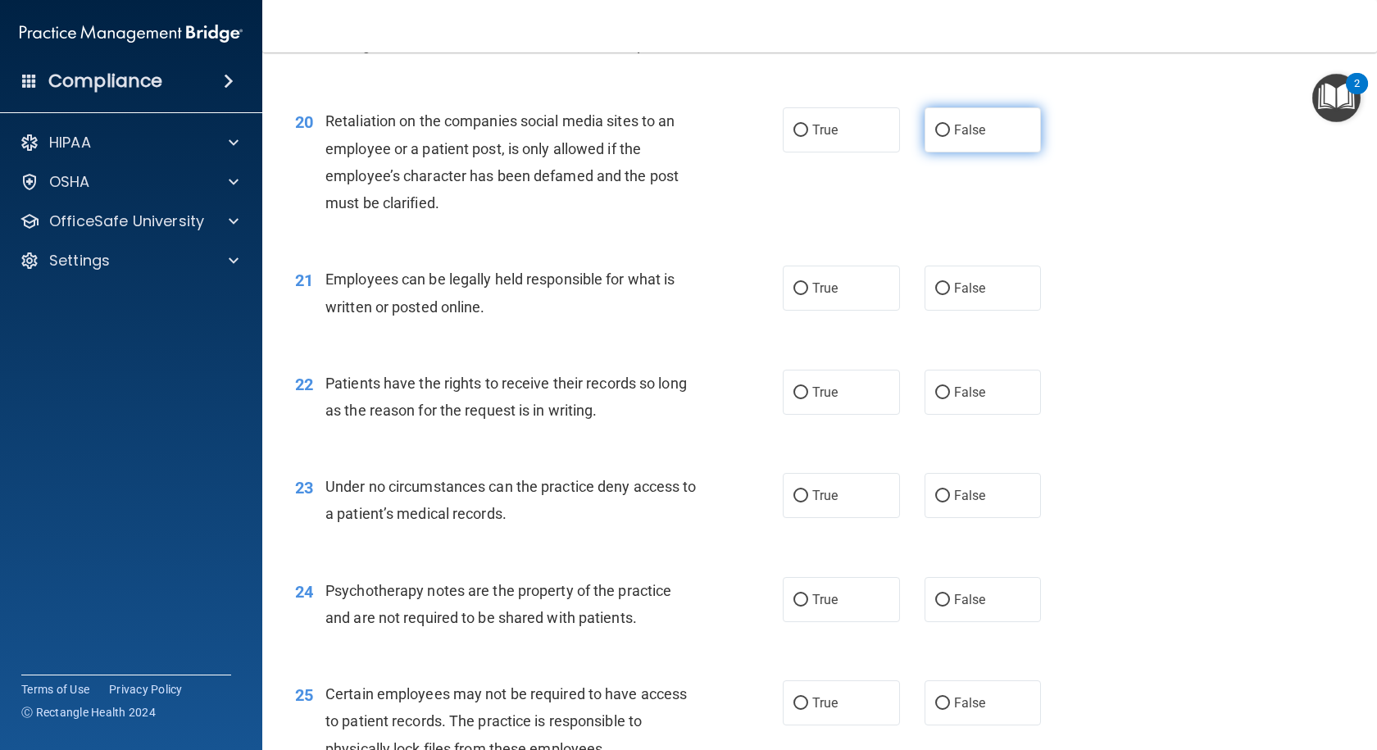
click at [944, 152] on label "False" at bounding box center [983, 129] width 117 height 45
click at [944, 137] on input "False" at bounding box center [942, 131] width 15 height 12
radio input "true"
click at [793, 295] on input "True" at bounding box center [800, 289] width 15 height 12
radio input "true"
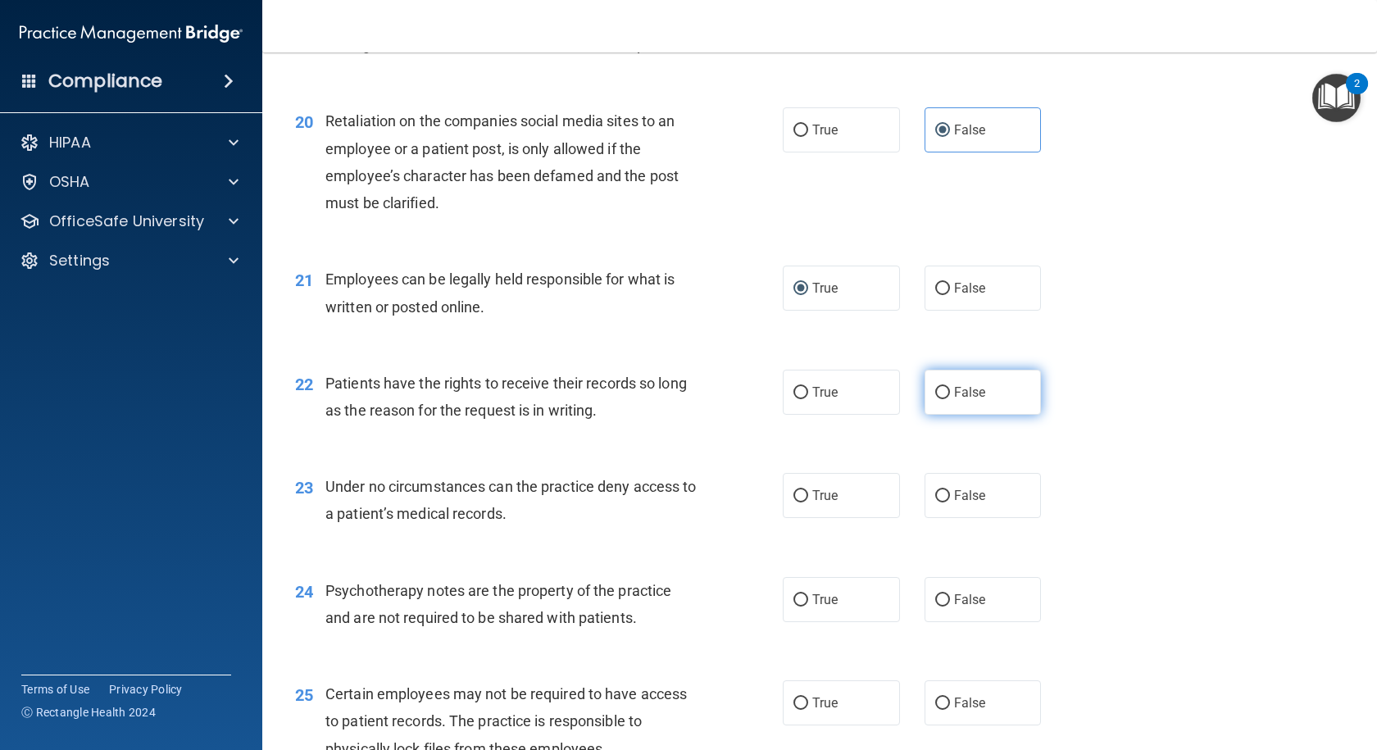
click at [925, 415] on label "False" at bounding box center [983, 392] width 117 height 45
click at [935, 399] on input "False" at bounding box center [942, 393] width 15 height 12
radio input "true"
click at [935, 460] on input "False" at bounding box center [942, 496] width 15 height 12
radio input "true"
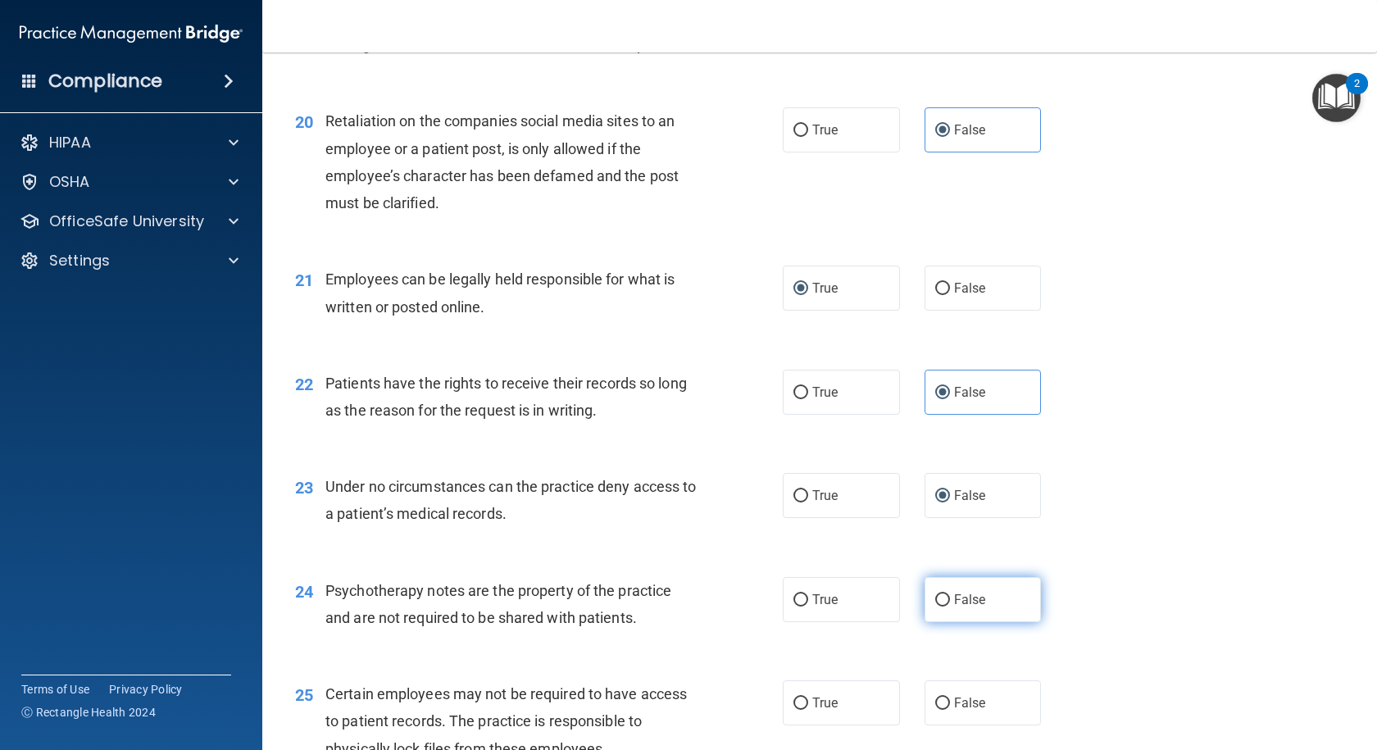
click at [938, 460] on input "False" at bounding box center [942, 600] width 15 height 12
radio input "true"
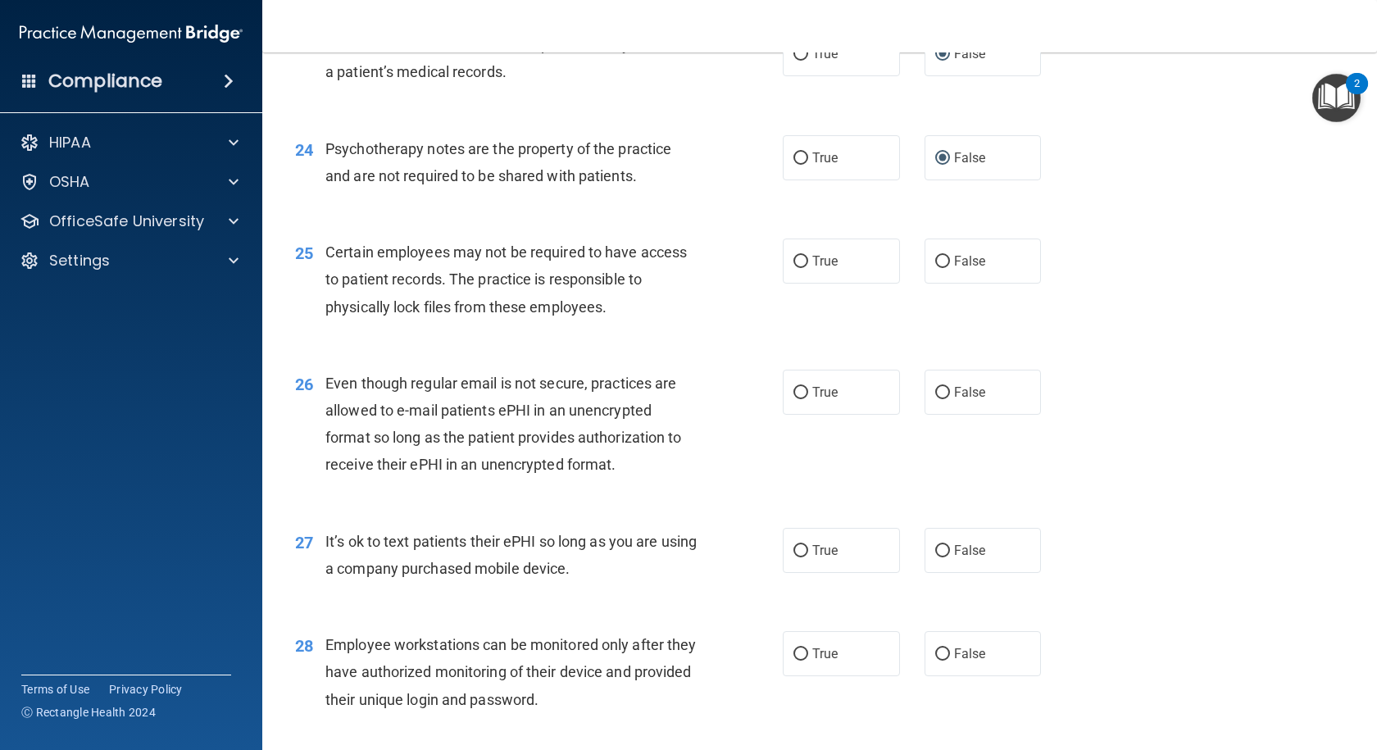
scroll to position [3310, 0]
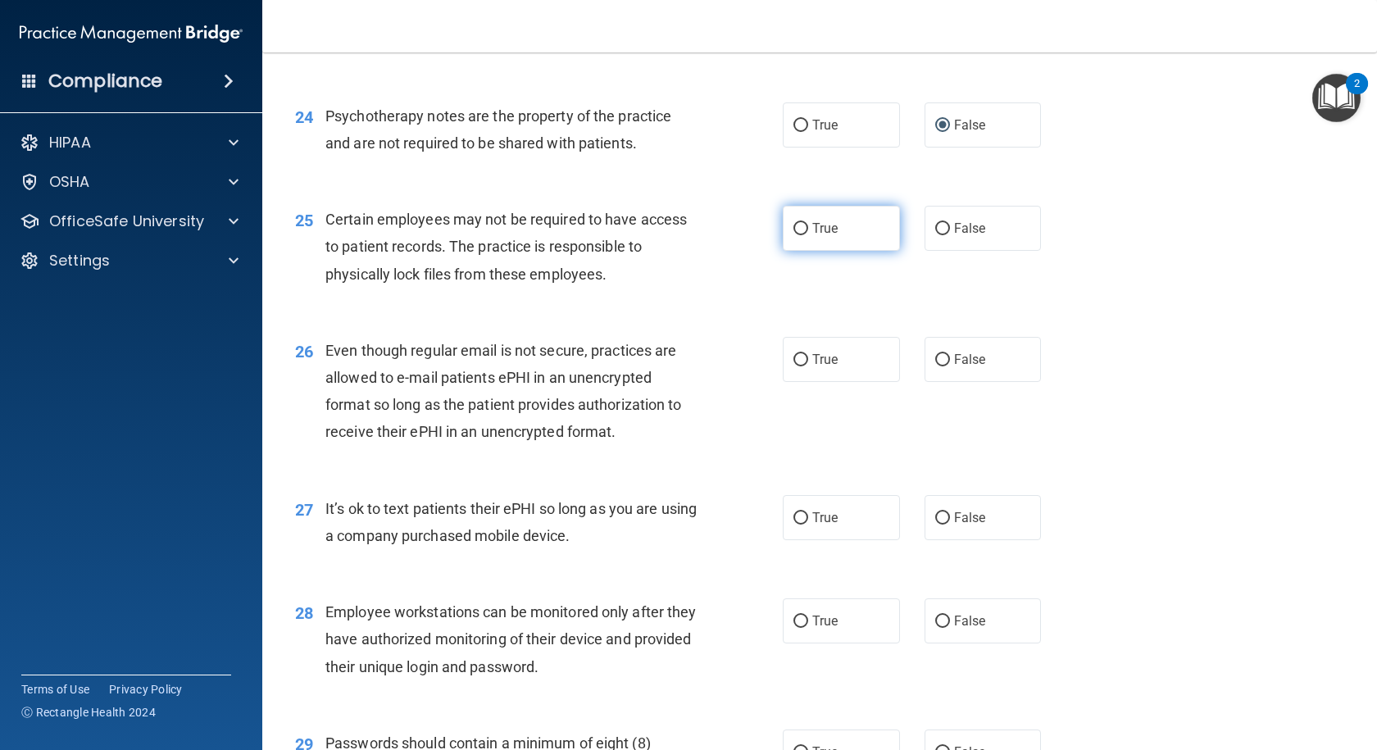
click at [794, 235] on input "True" at bounding box center [800, 229] width 15 height 12
radio input "true"
drag, startPoint x: 797, startPoint y: 410, endPoint x: 741, endPoint y: 408, distance: 55.8
click at [795, 366] on input "True" at bounding box center [800, 360] width 15 height 12
radio input "true"
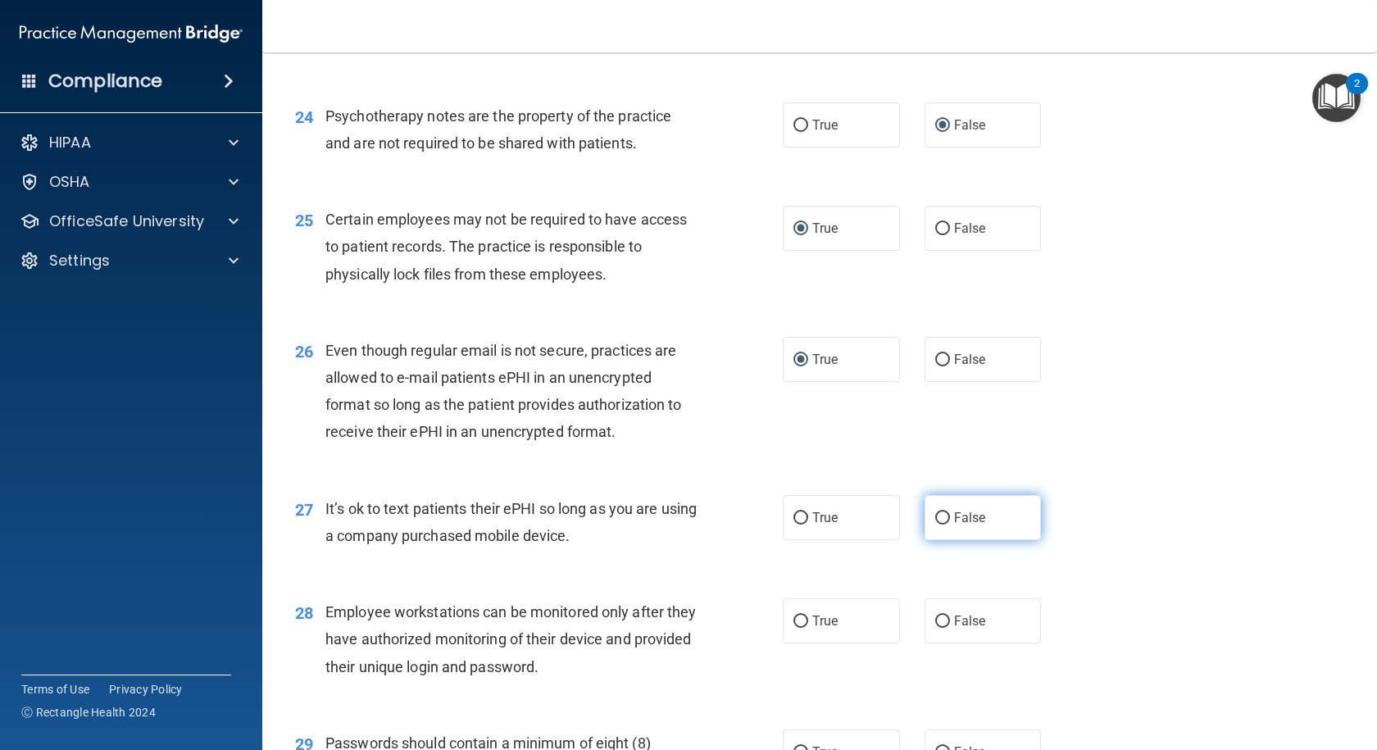
click at [938, 460] on input "False" at bounding box center [942, 518] width 15 height 12
radio input "true"
drag, startPoint x: 938, startPoint y: 675, endPoint x: 988, endPoint y: 675, distance: 50.0
click at [940, 460] on input "False" at bounding box center [942, 622] width 15 height 12
radio input "true"
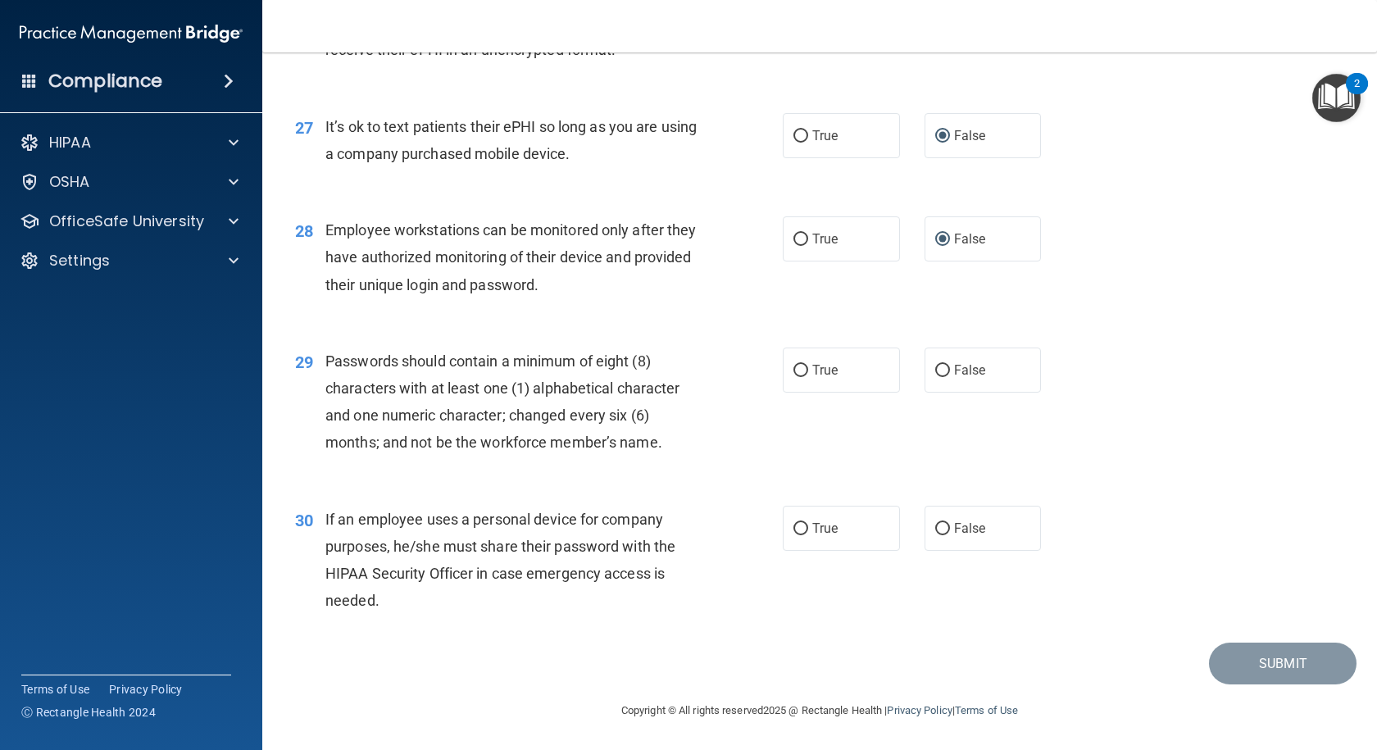
scroll to position [3746, 0]
click at [775, 378] on div "29 Passwords should contain a minimum of eight (8) characters with at least one…" at bounding box center [538, 406] width 537 height 117
click at [796, 378] on label "True" at bounding box center [841, 370] width 117 height 45
click at [796, 377] on input "True" at bounding box center [800, 371] width 15 height 12
radio input "true"
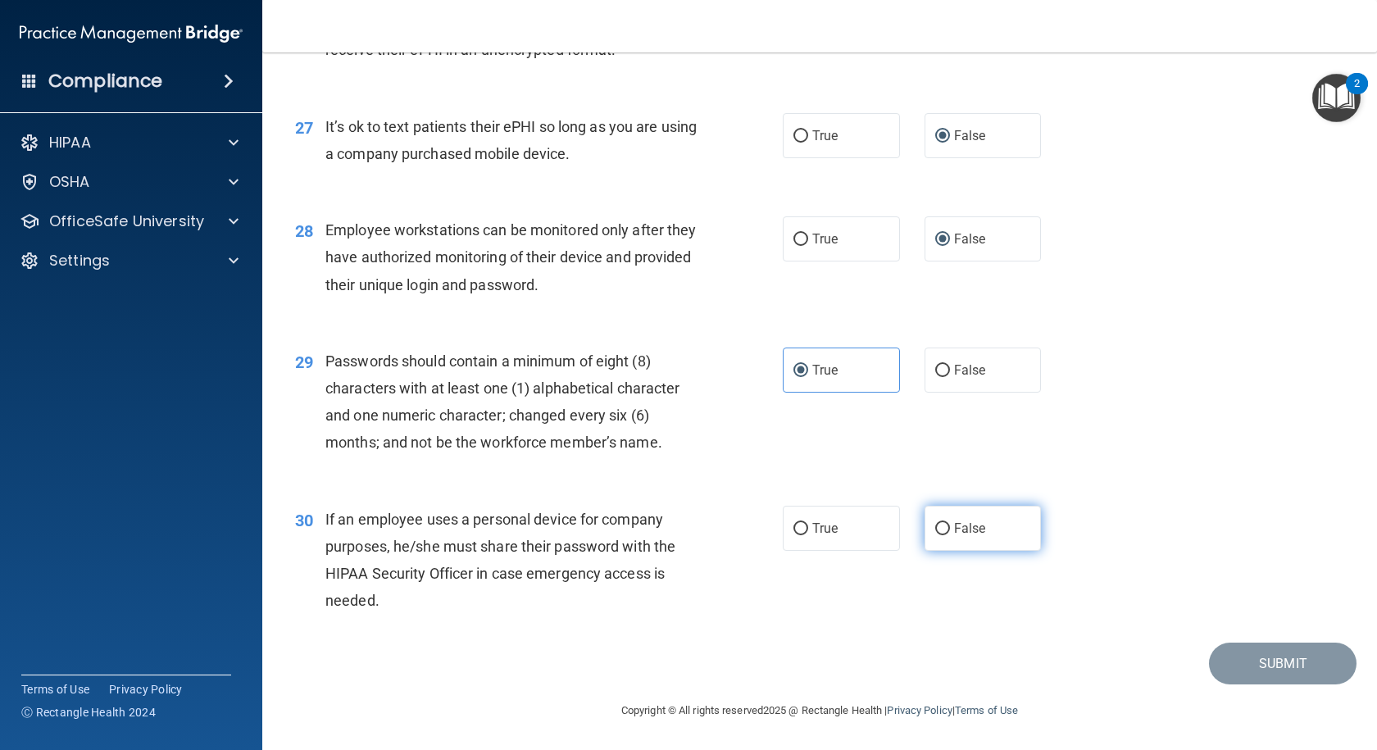
drag, startPoint x: 936, startPoint y: 529, endPoint x: 927, endPoint y: 520, distance: 13.3
click at [935, 460] on input "False" at bounding box center [942, 529] width 15 height 12
radio input "true"
click at [981, 460] on div "Submit" at bounding box center [820, 664] width 1074 height 42
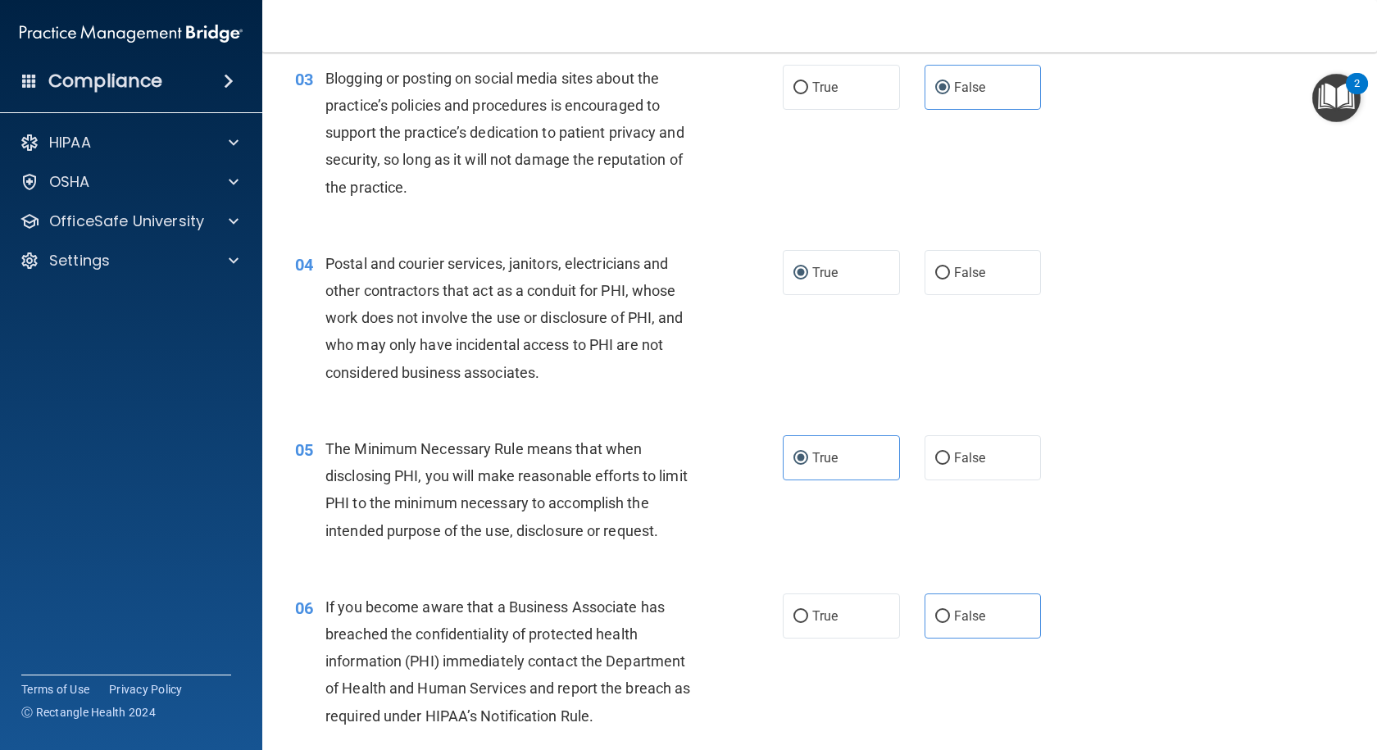
scroll to position [300, 0]
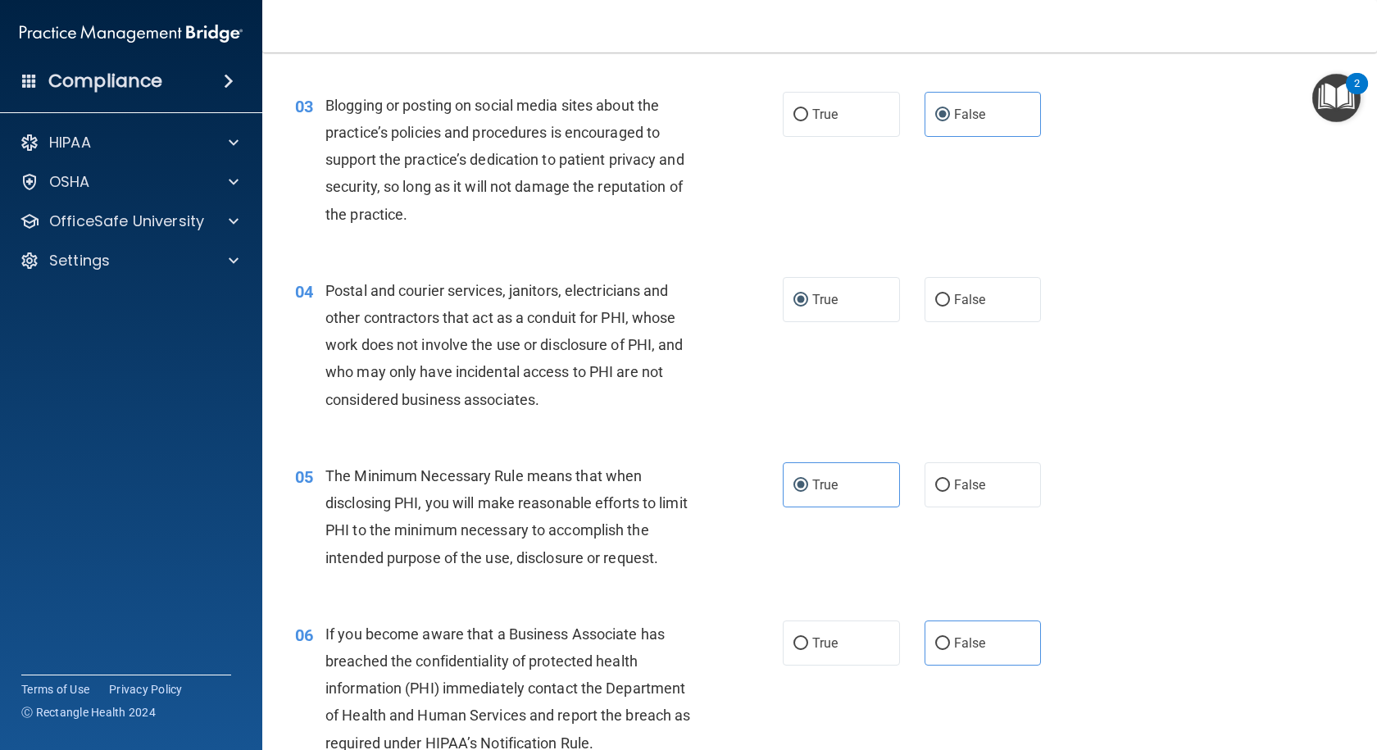
click at [981, 99] on img "Open Resource Center, 2 new notifications" at bounding box center [1336, 98] width 48 height 48
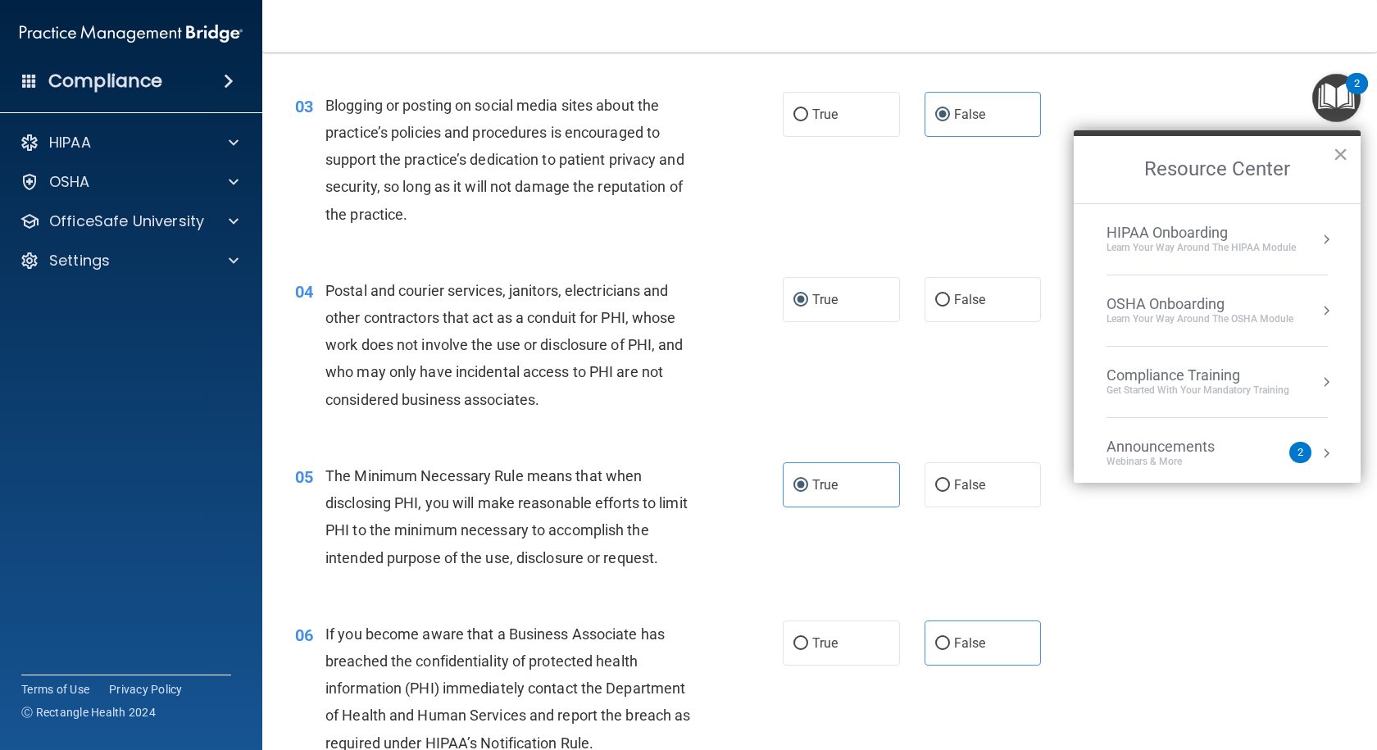
click at [981, 452] on button "Resource Center" at bounding box center [1326, 453] width 16 height 16
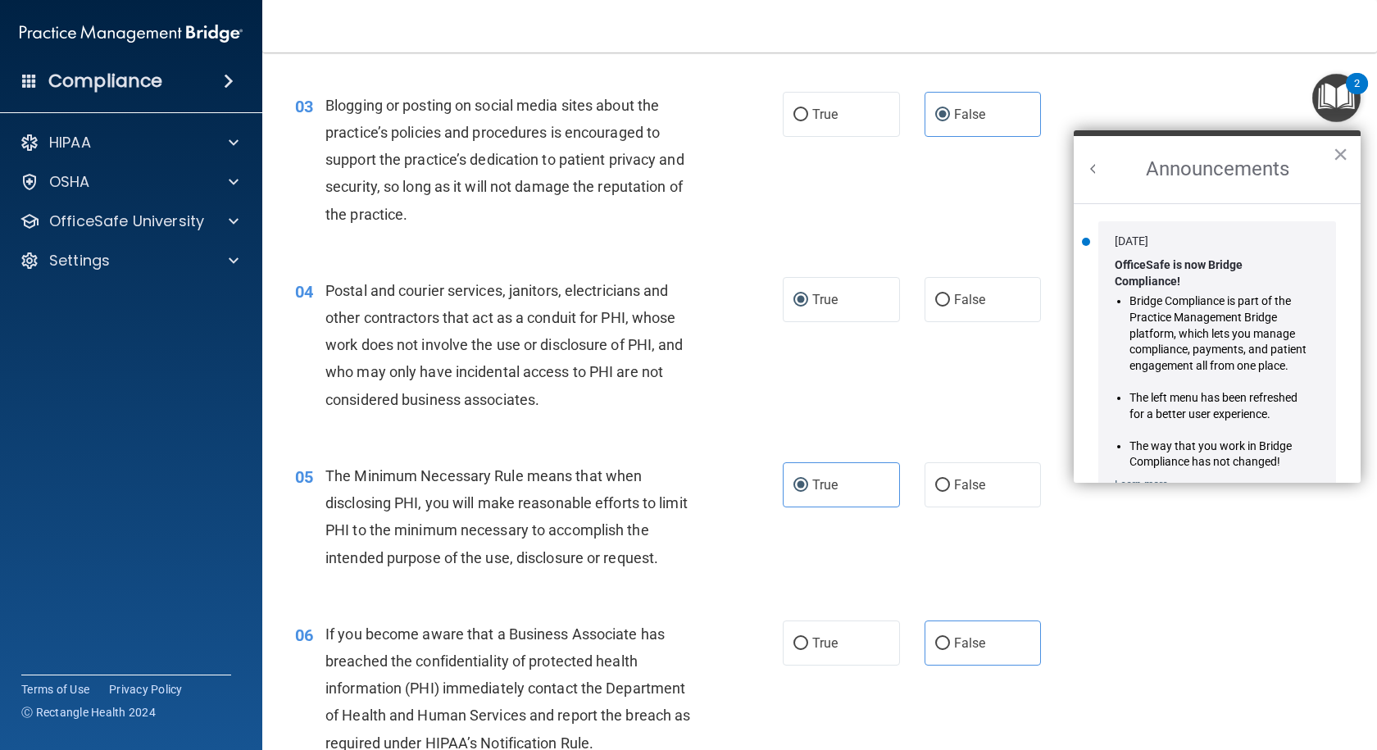
scroll to position [0, 0]
click at [981, 153] on button "×" at bounding box center [1341, 154] width 16 height 26
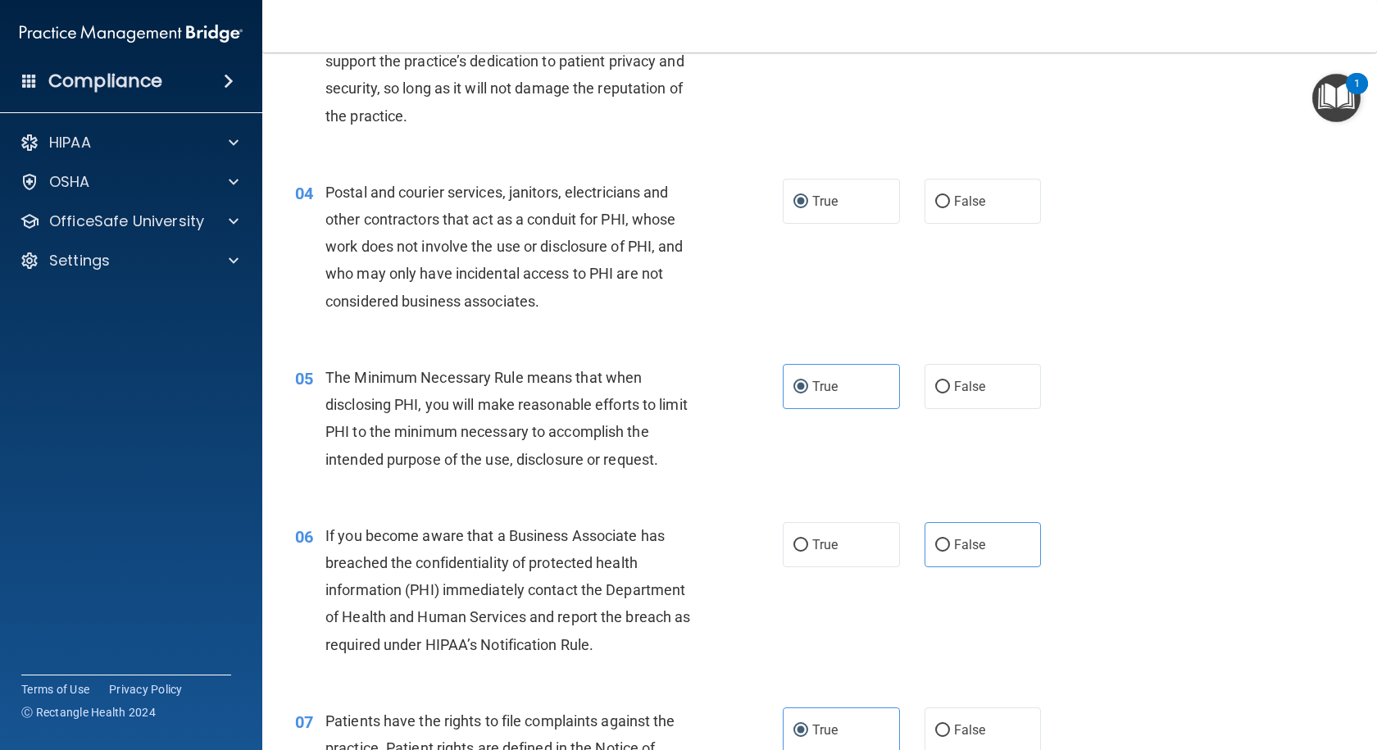
scroll to position [3686, 0]
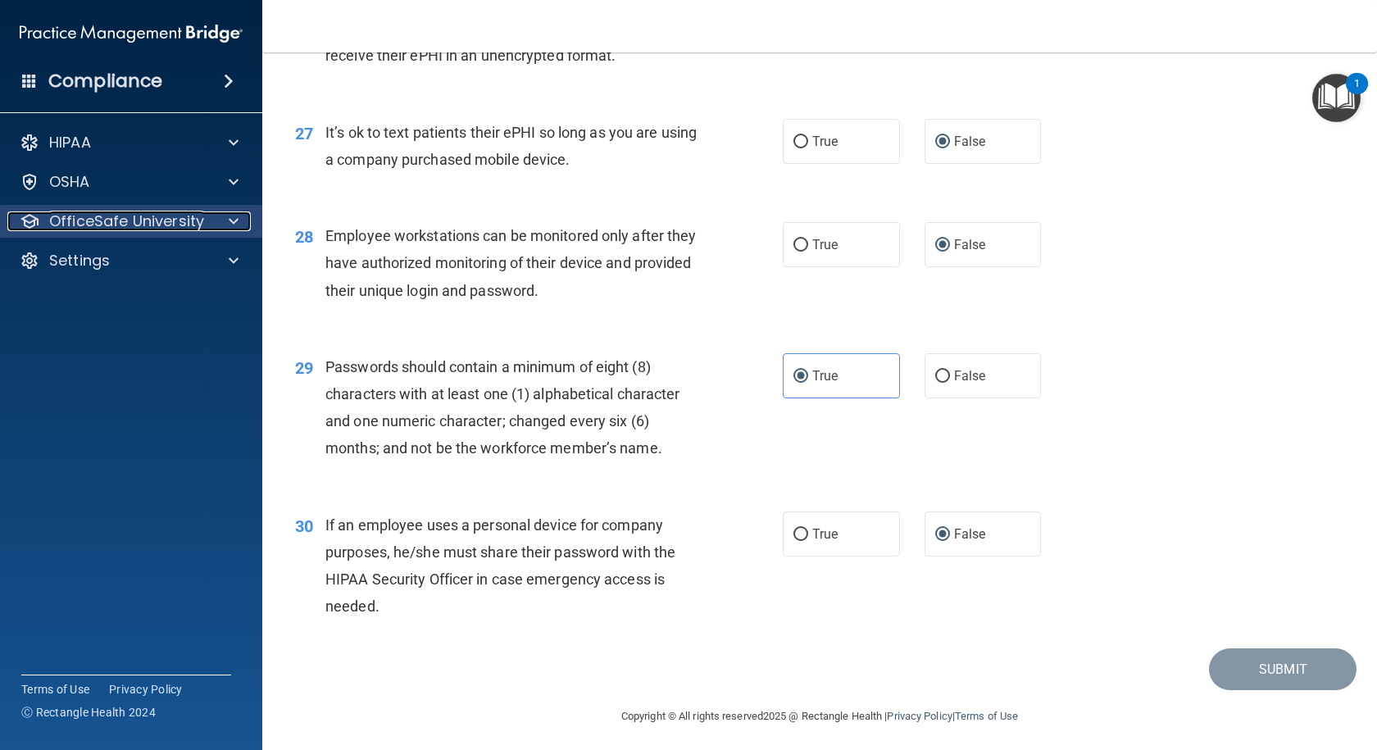
click at [225, 220] on div at bounding box center [231, 221] width 41 height 20
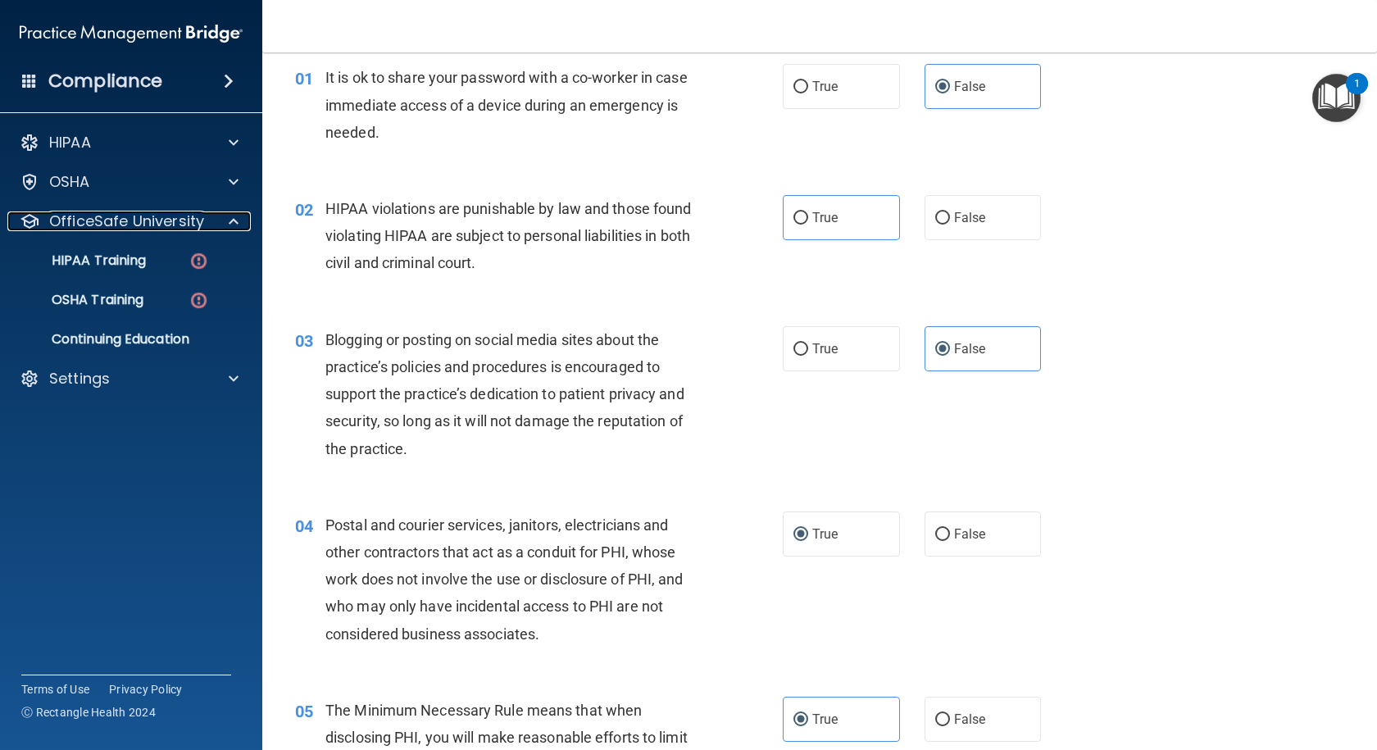
scroll to position [0, 0]
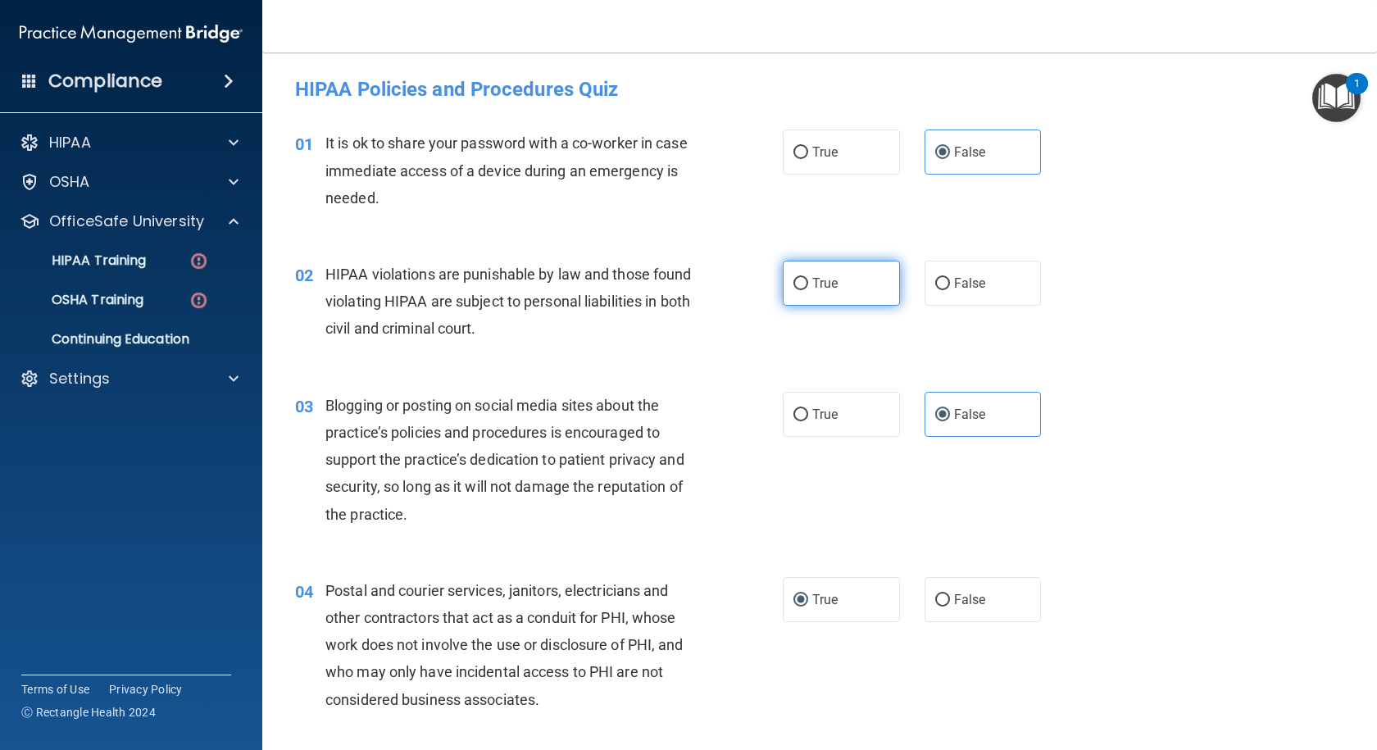
click at [793, 285] on input "True" at bounding box center [800, 284] width 15 height 12
radio input "true"
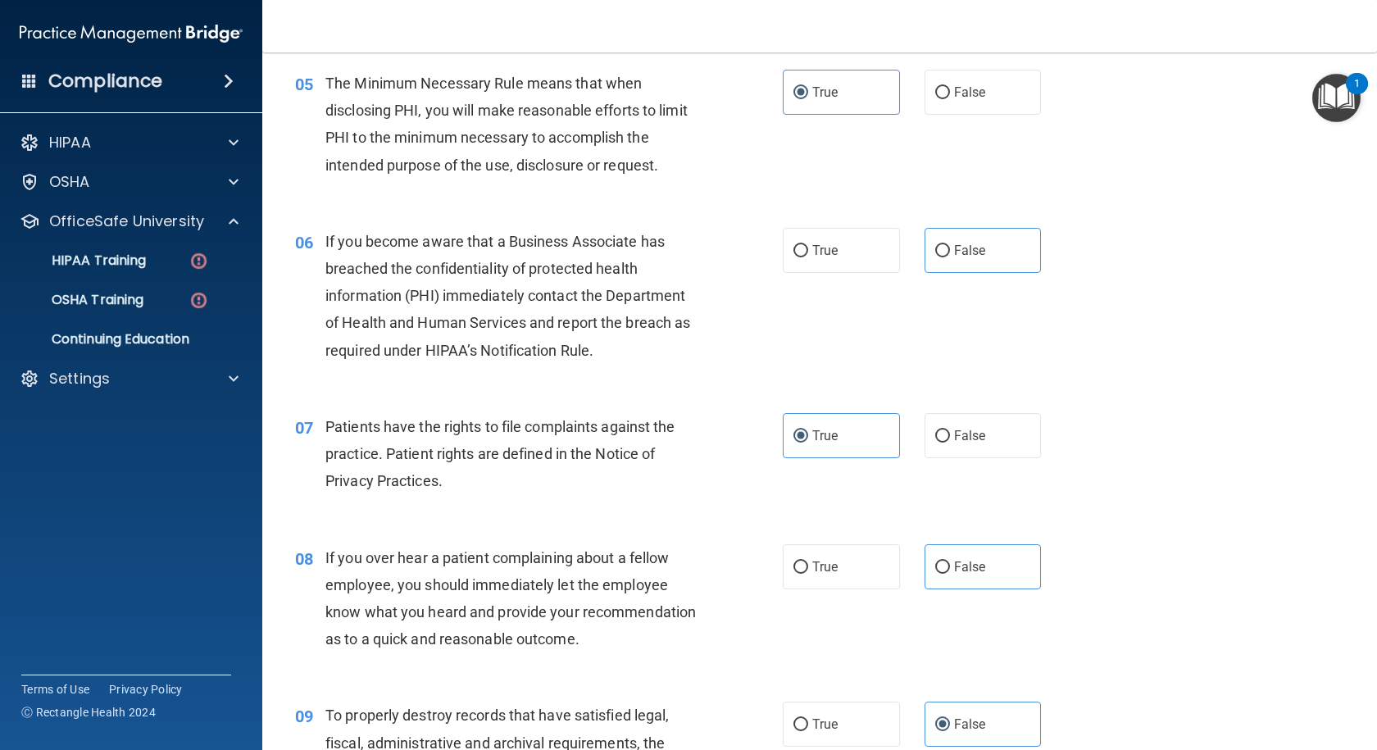
scroll to position [697, 0]
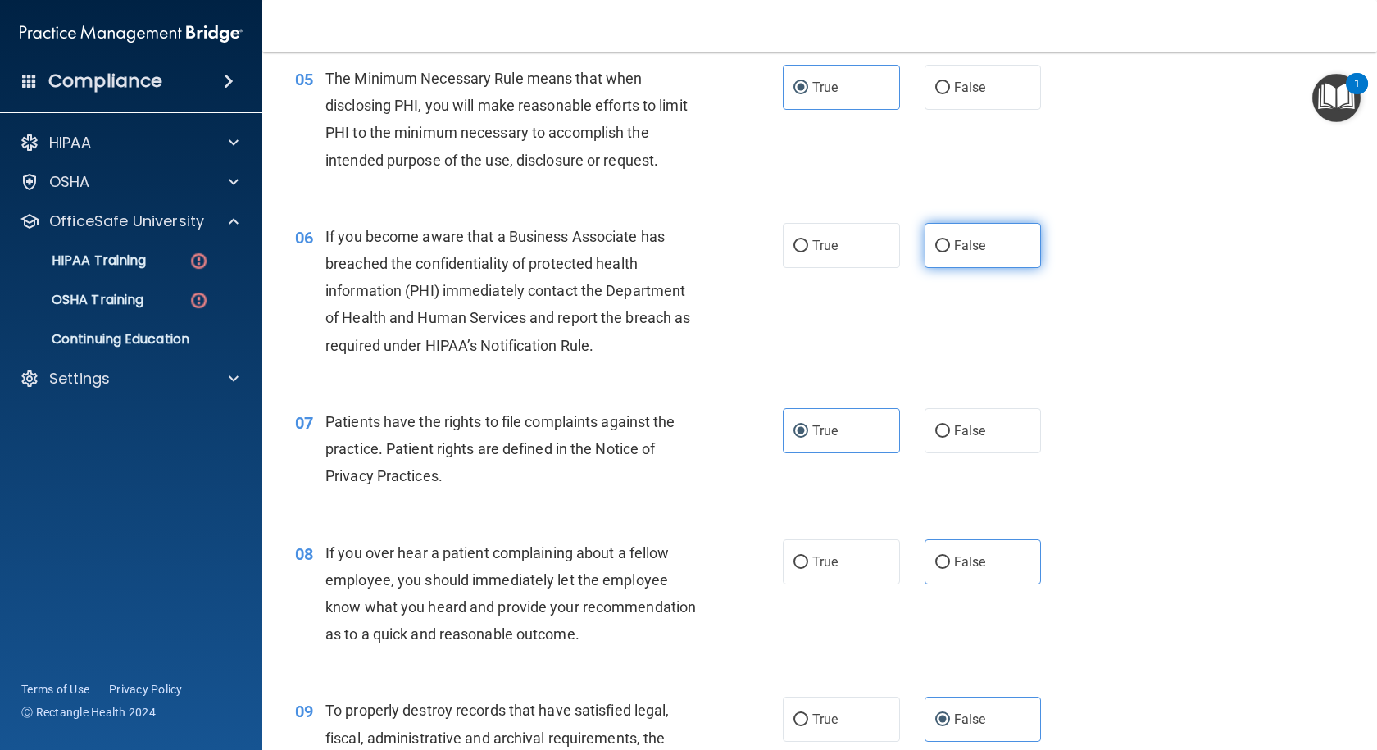
click at [935, 250] on label "False" at bounding box center [983, 245] width 117 height 45
click at [935, 245] on input "False" at bounding box center [942, 246] width 15 height 12
radio input "true"
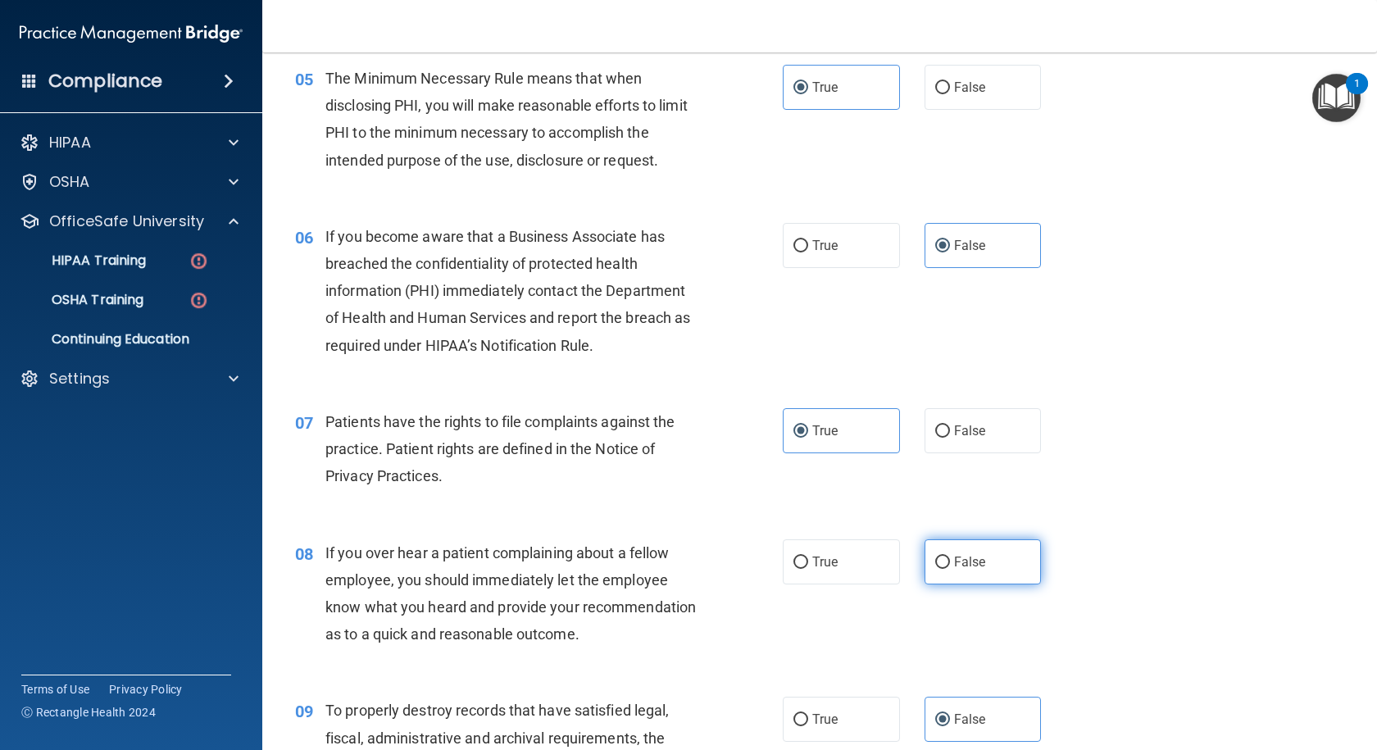
click at [935, 460] on input "False" at bounding box center [942, 563] width 15 height 12
radio input "true"
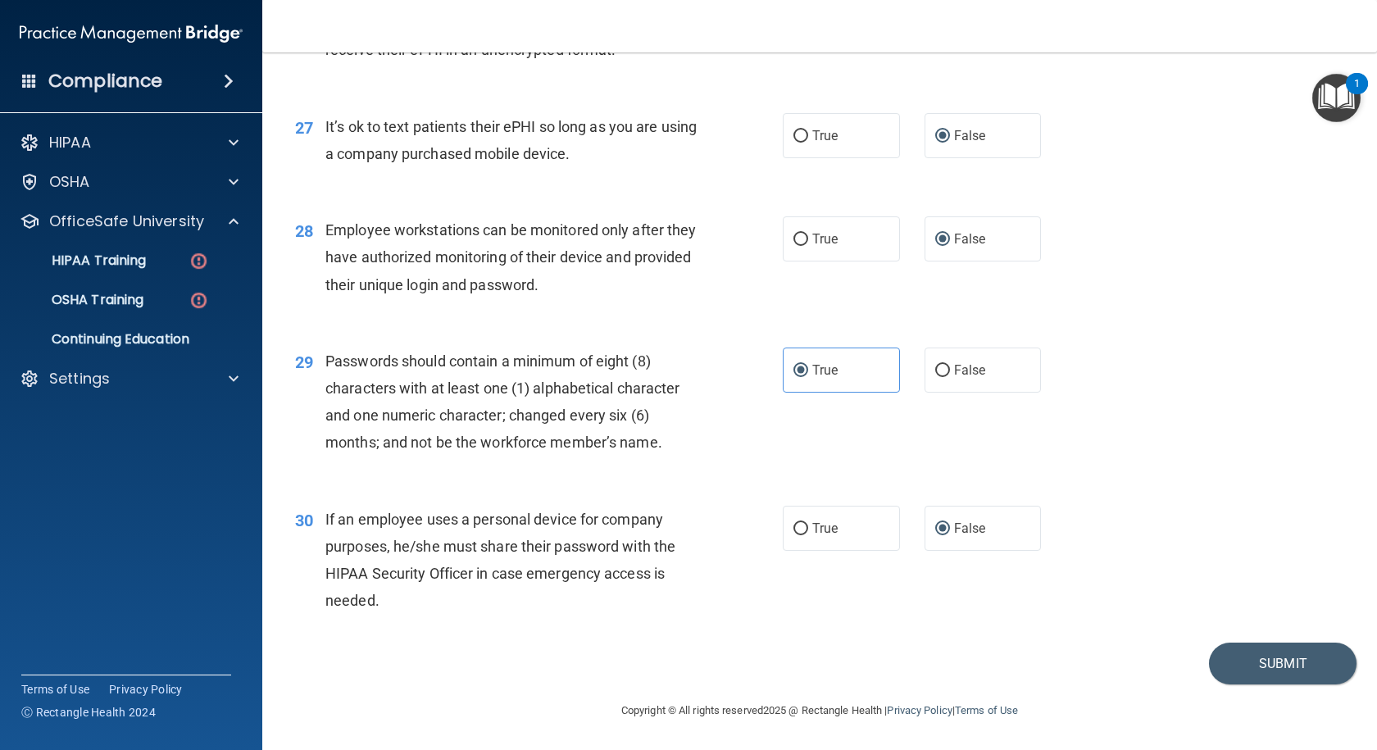
scroll to position [3746, 0]
click at [981, 460] on button "Submit" at bounding box center [1283, 664] width 148 height 42
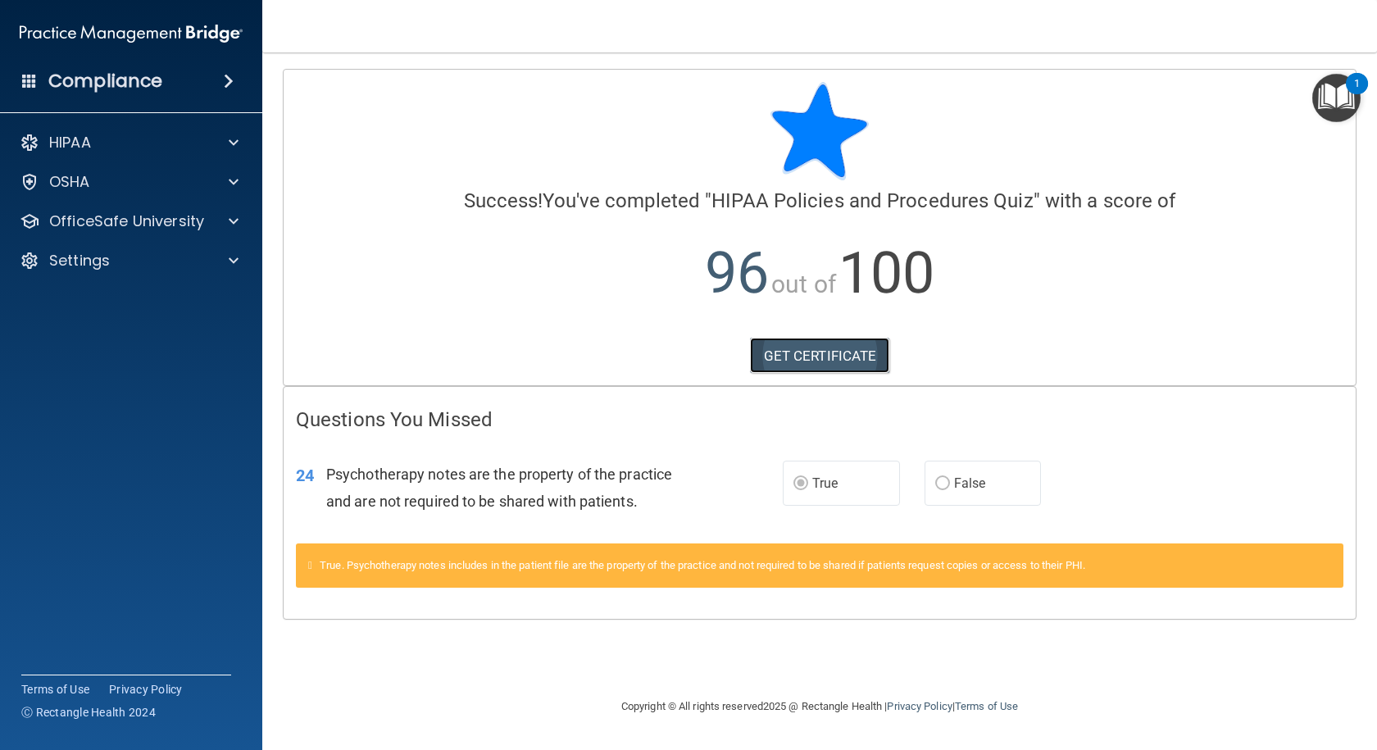
click at [841, 356] on link "GET CERTIFICATE" at bounding box center [820, 356] width 140 height 36
click at [231, 214] on span at bounding box center [234, 221] width 10 height 20
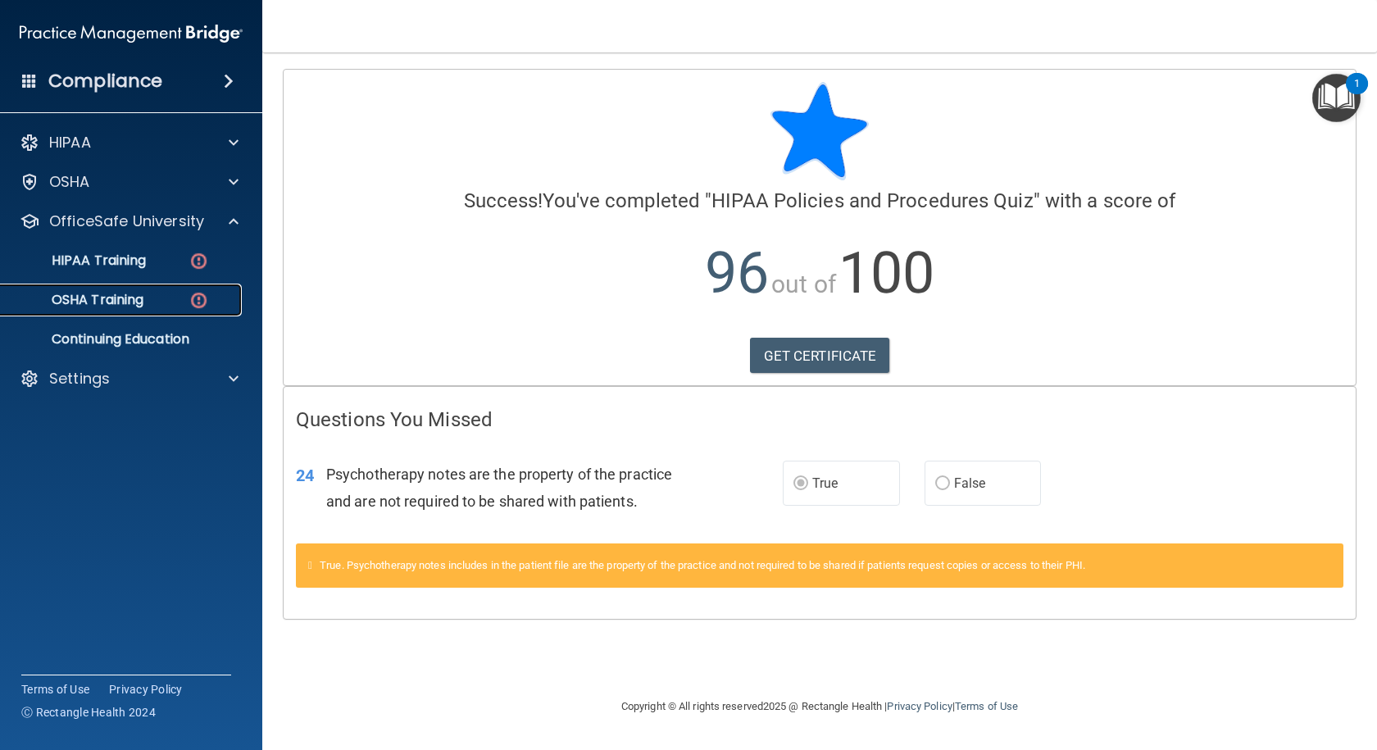
click at [198, 302] on img at bounding box center [199, 300] width 20 height 20
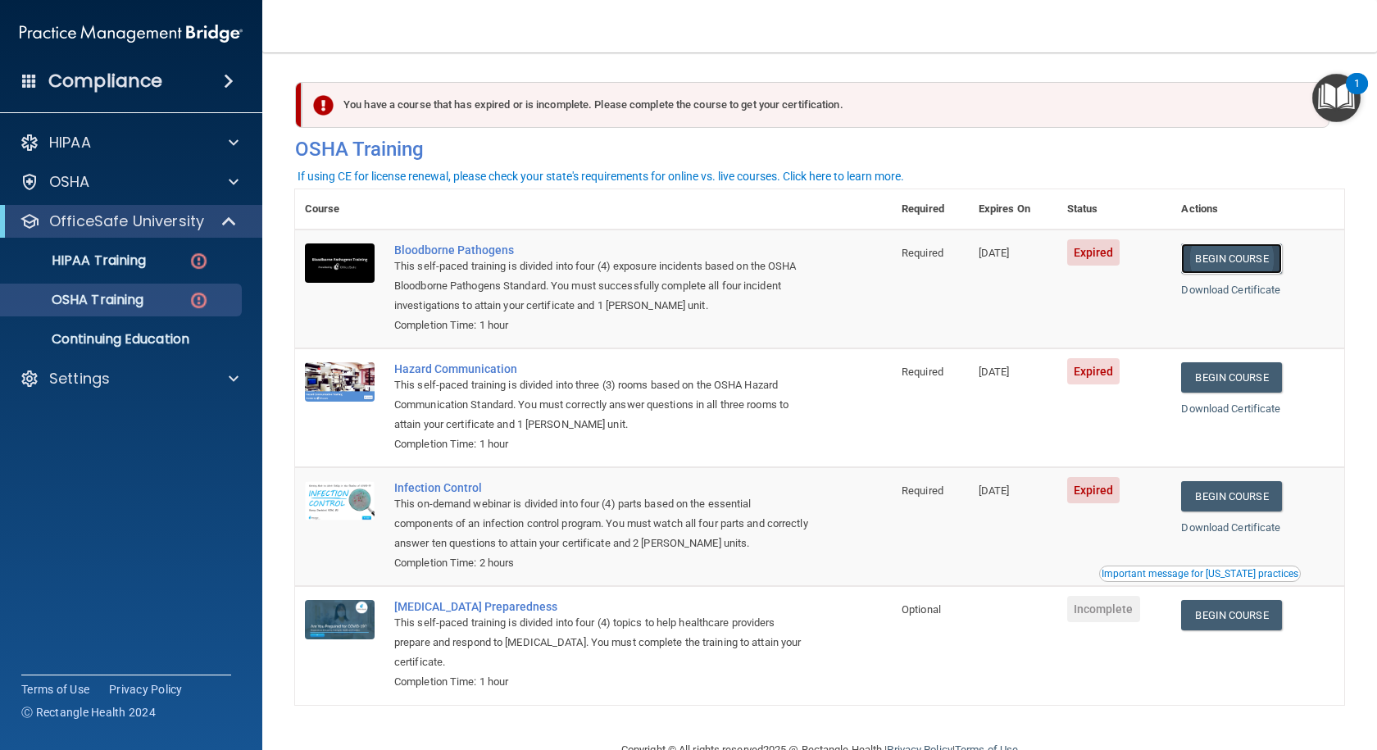
click at [981, 257] on link "Begin Course" at bounding box center [1231, 258] width 100 height 30
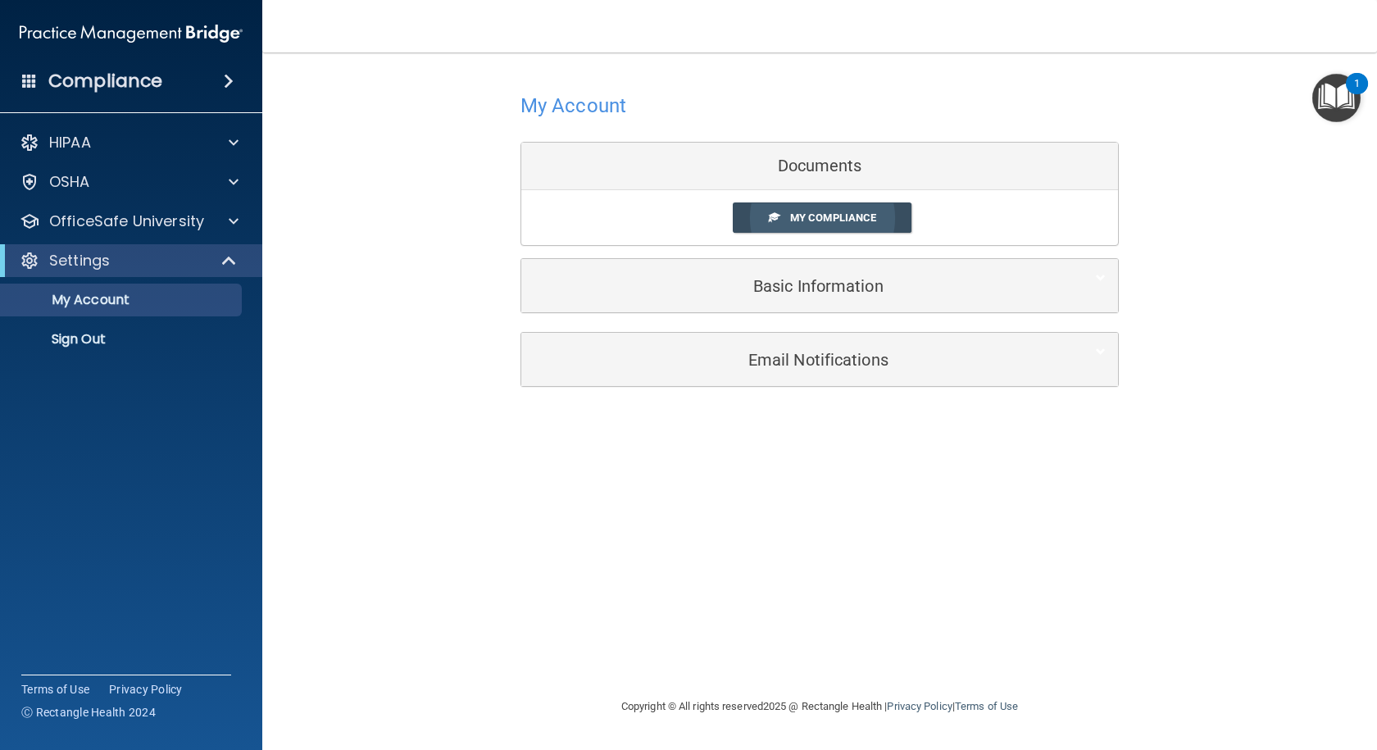
click at [826, 225] on link "My Compliance" at bounding box center [822, 217] width 179 height 30
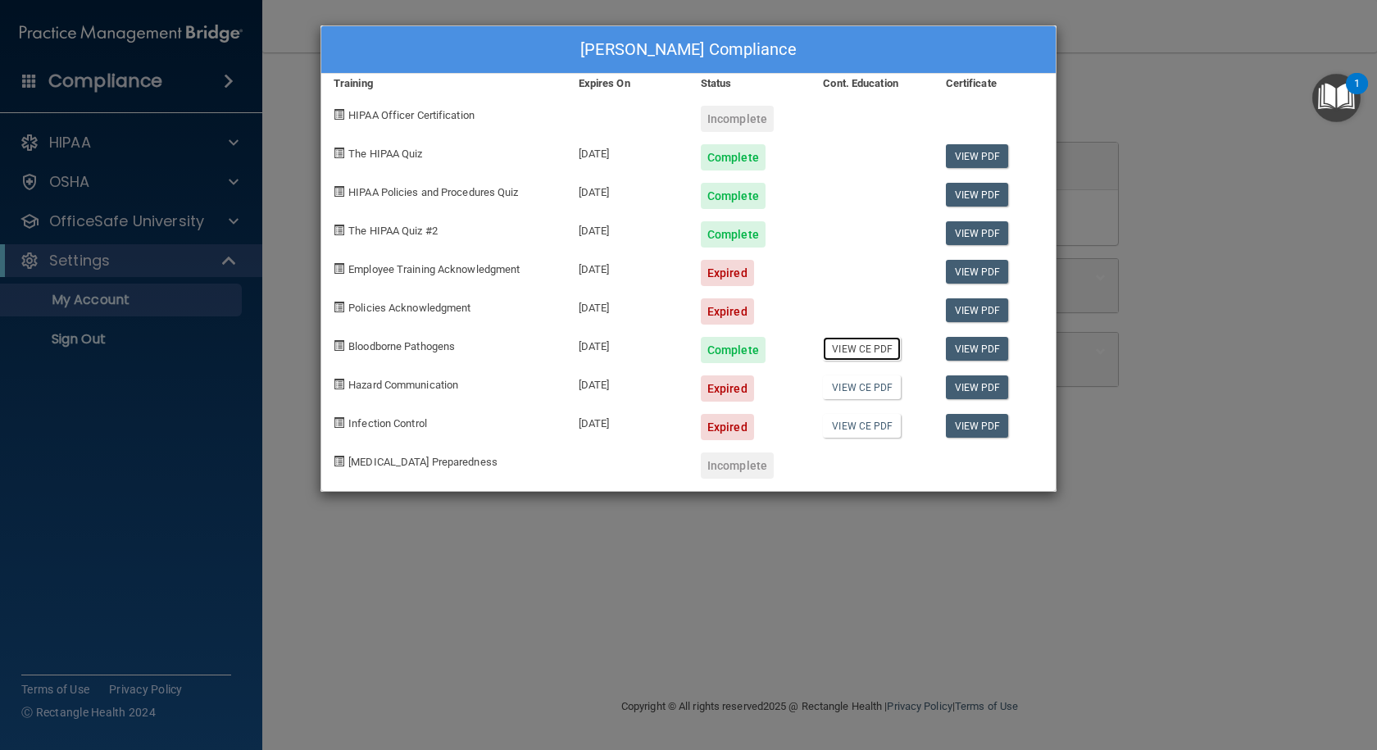
click at [864, 352] on link "View CE PDF" at bounding box center [862, 349] width 78 height 24
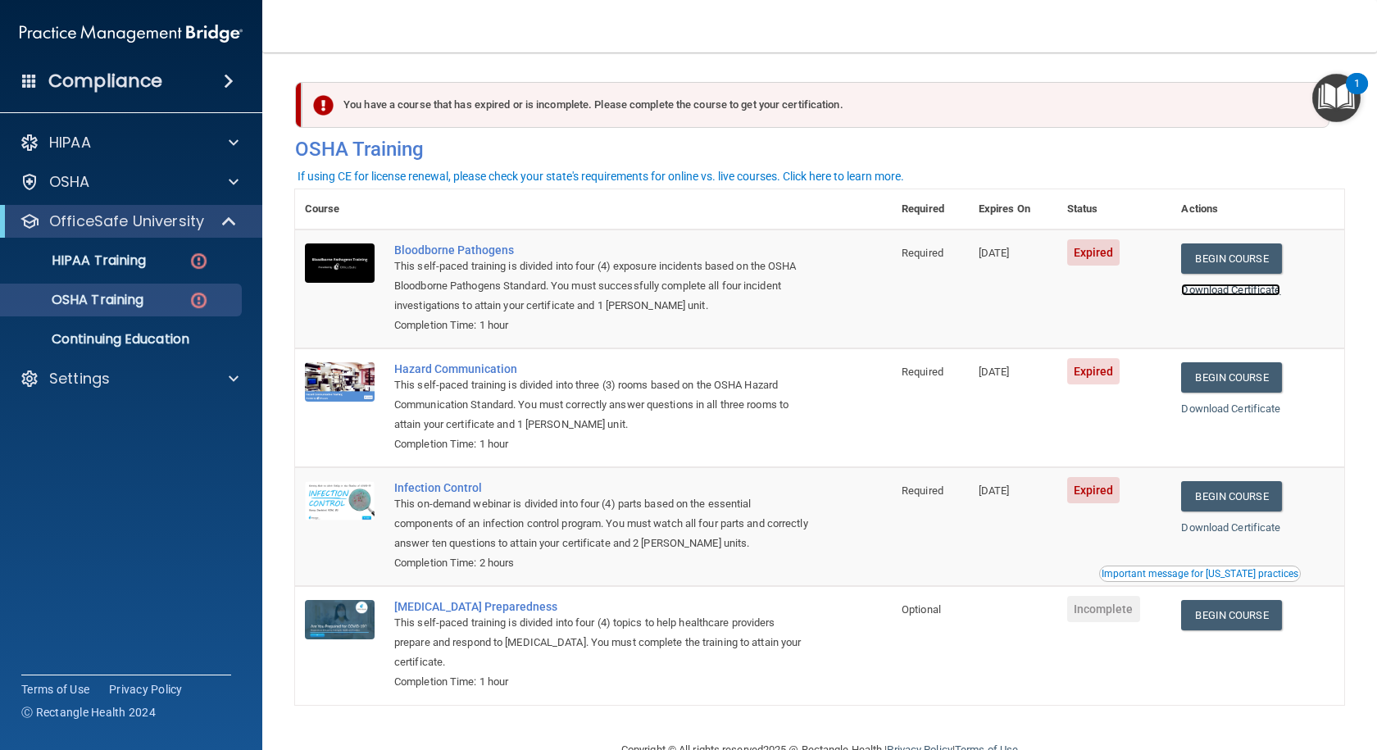
click at [1222, 290] on link "Download Certificate" at bounding box center [1230, 290] width 99 height 12
